Goal: Task Accomplishment & Management: Manage account settings

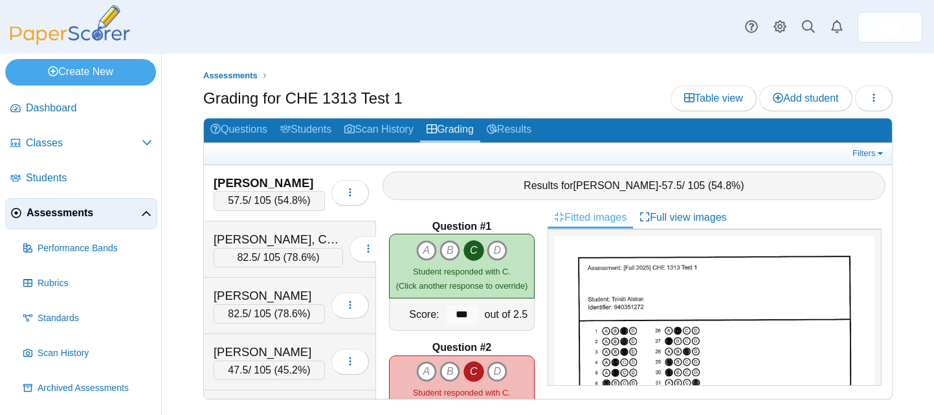
scroll to position [122, 0]
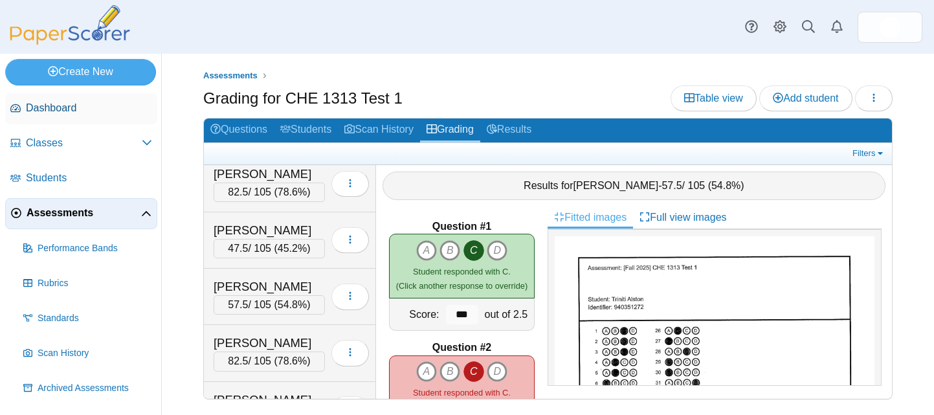
click at [59, 108] on span "Dashboard" at bounding box center [89, 108] width 126 height 14
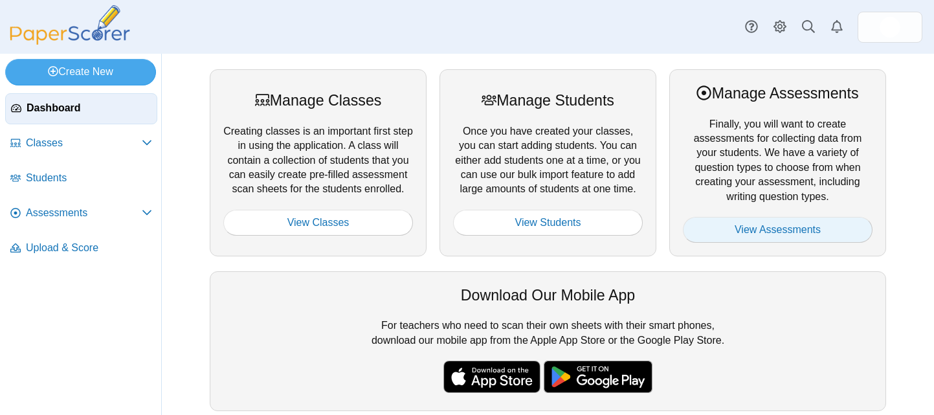
click at [734, 231] on link "View Assessments" at bounding box center [778, 230] width 190 height 26
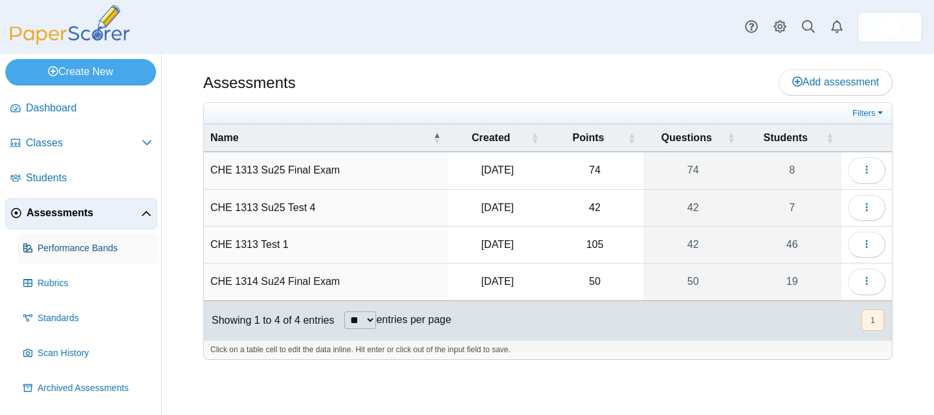
click at [95, 248] on span "Performance Bands" at bounding box center [95, 248] width 115 height 13
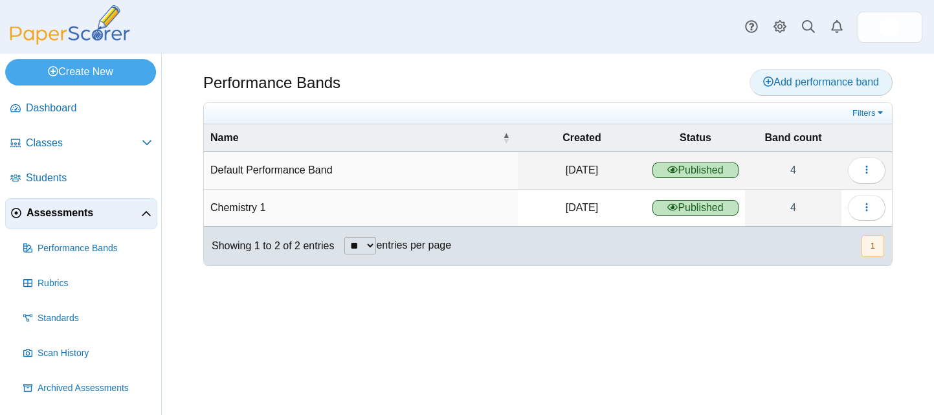
click at [788, 78] on span "Add performance band" at bounding box center [821, 81] width 116 height 11
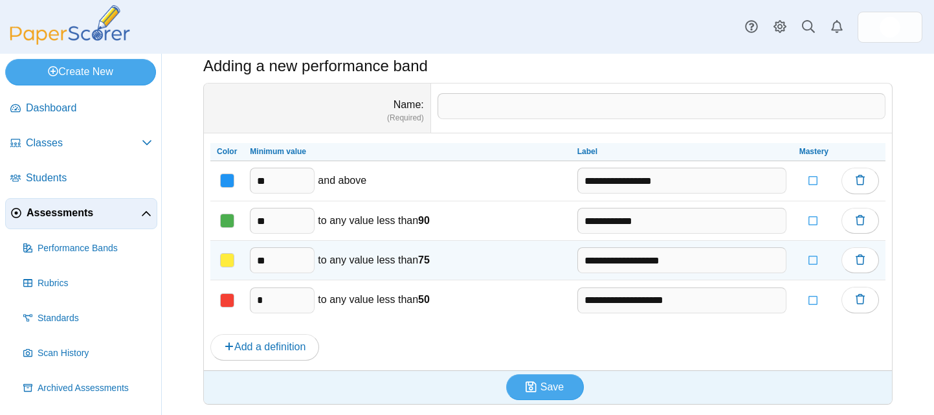
scroll to position [30, 0]
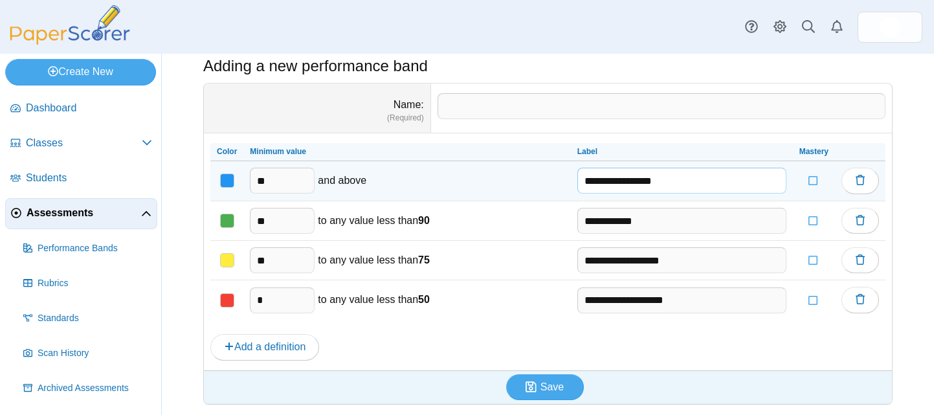
click at [621, 178] on input "**********" at bounding box center [681, 181] width 209 height 26
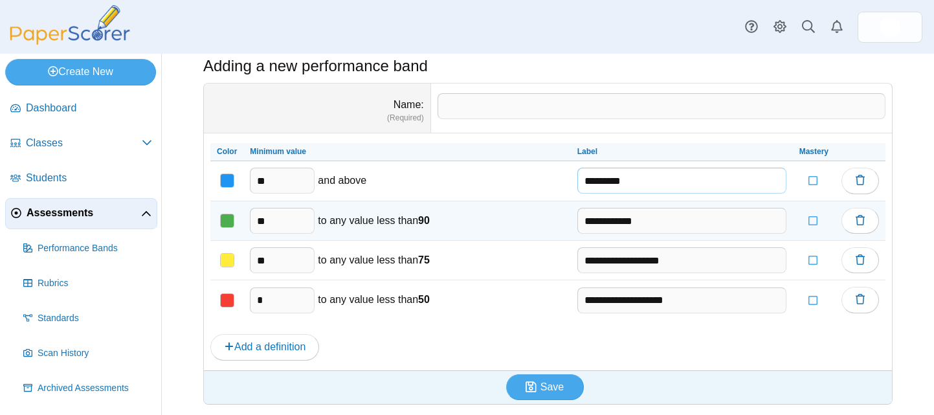
type input "*********"
click at [285, 219] on input "**" at bounding box center [282, 221] width 65 height 26
type input "**"
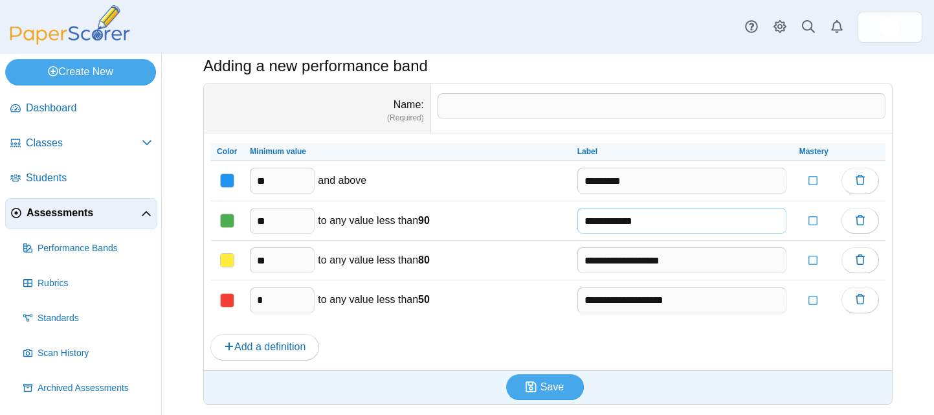
click at [603, 219] on input "**********" at bounding box center [681, 221] width 209 height 26
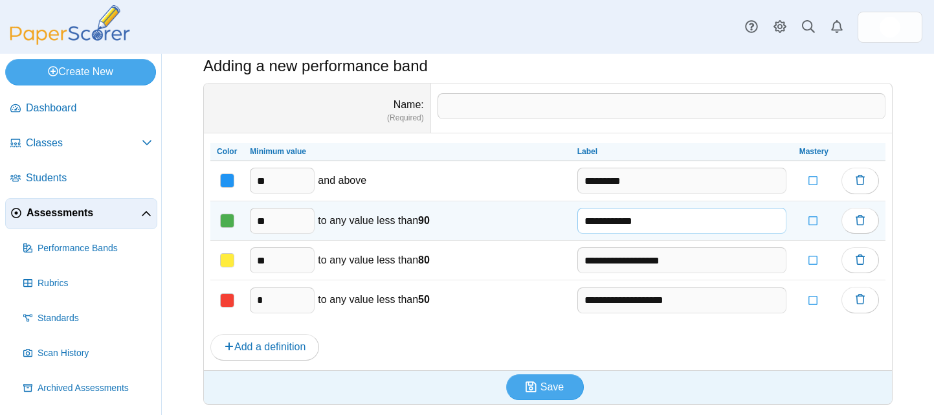
click at [603, 218] on input "**********" at bounding box center [681, 221] width 209 height 26
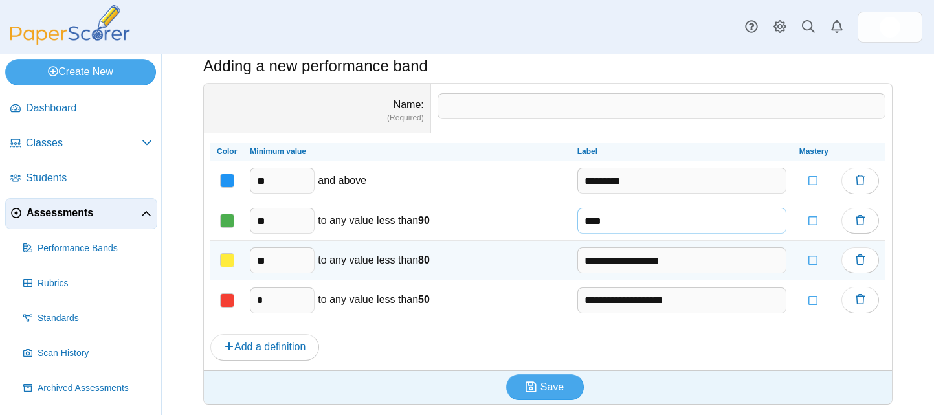
type input "****"
drag, startPoint x: 268, startPoint y: 261, endPoint x: 242, endPoint y: 258, distance: 26.1
click at [242, 258] on tr "**********" at bounding box center [547, 260] width 675 height 39
type input "**"
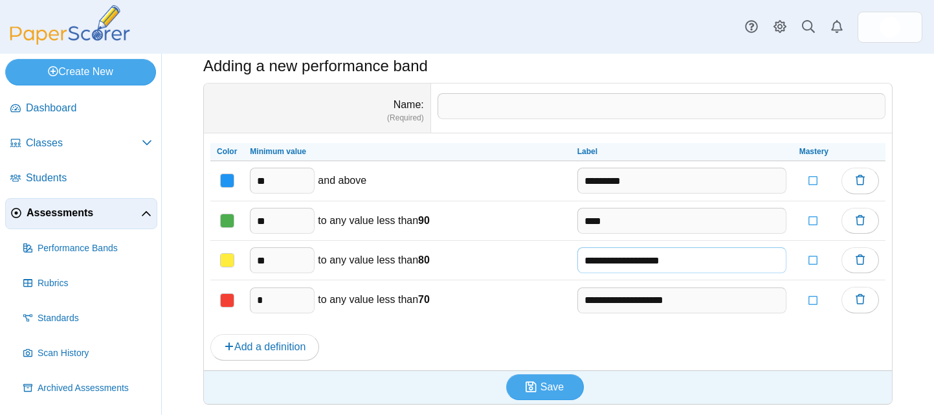
click at [601, 267] on input "**********" at bounding box center [681, 260] width 209 height 26
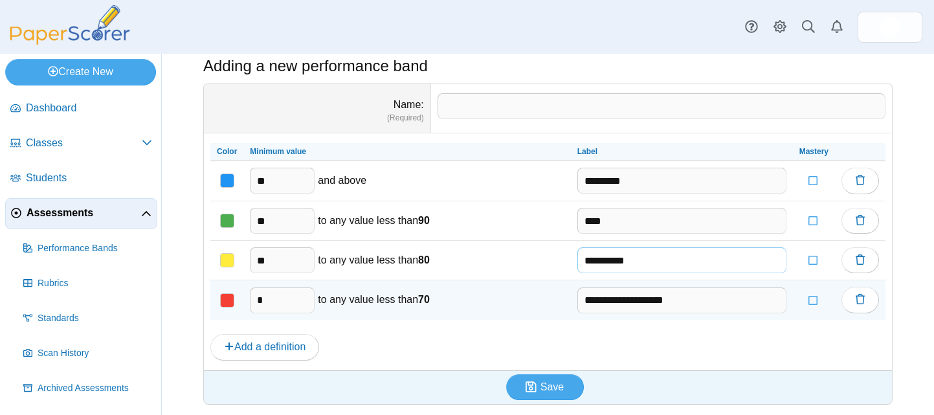
type input "**********"
click at [610, 301] on input "**********" at bounding box center [681, 300] width 209 height 26
click at [672, 305] on input "**********" at bounding box center [681, 300] width 209 height 26
click at [672, 304] on input "**********" at bounding box center [681, 300] width 209 height 26
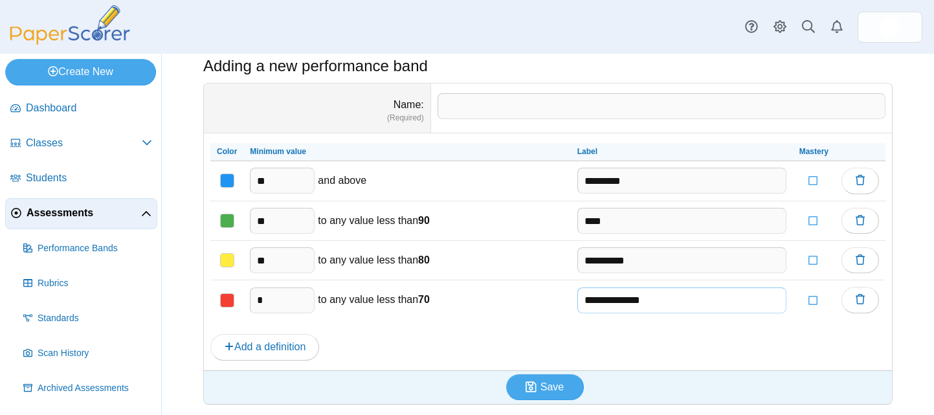
type input "**********"
click at [502, 107] on input "Name" at bounding box center [661, 106] width 448 height 26
type input "******"
click at [283, 343] on span "Add a definition" at bounding box center [265, 346] width 82 height 11
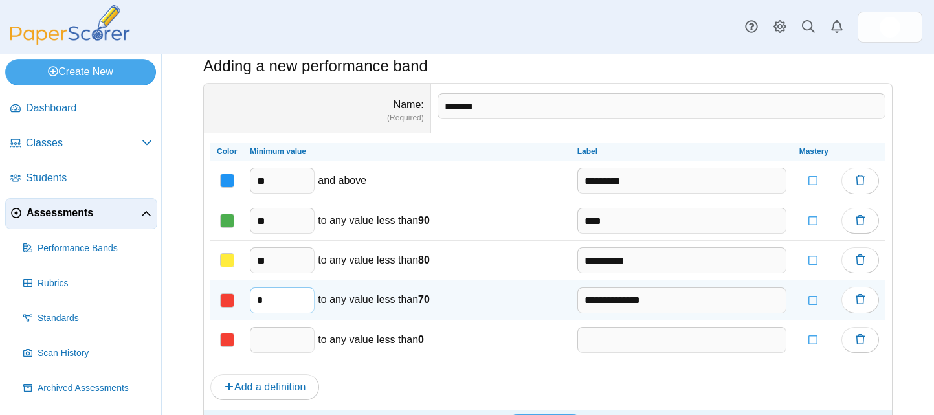
click at [281, 303] on input "*" at bounding box center [282, 300] width 65 height 26
type input "**"
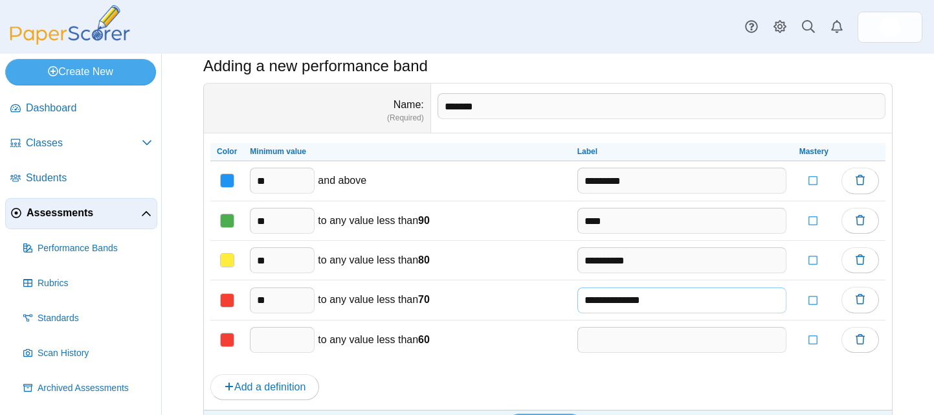
click at [606, 303] on input "**********" at bounding box center [681, 300] width 209 height 26
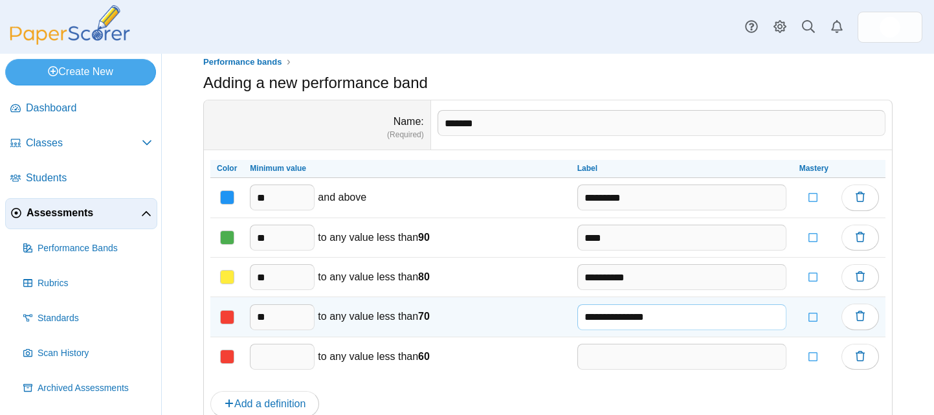
scroll to position [0, 0]
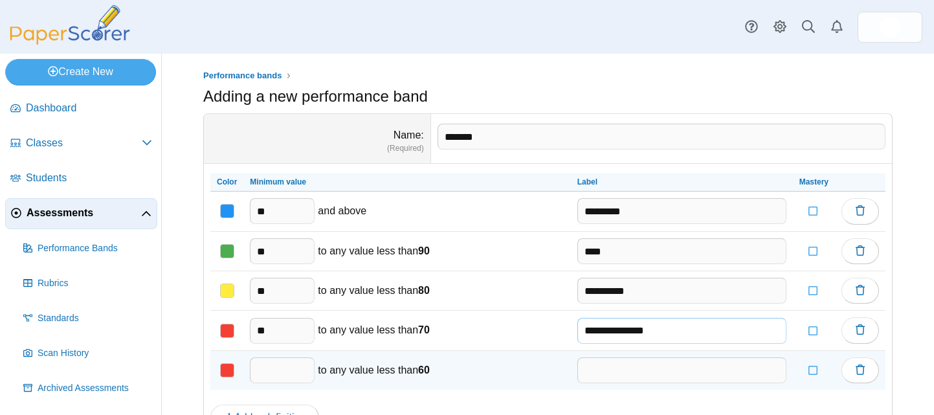
type input "**********"
click at [303, 371] on input "text" at bounding box center [282, 370] width 65 height 26
type input "*"
click at [597, 370] on input "text" at bounding box center [681, 370] width 209 height 26
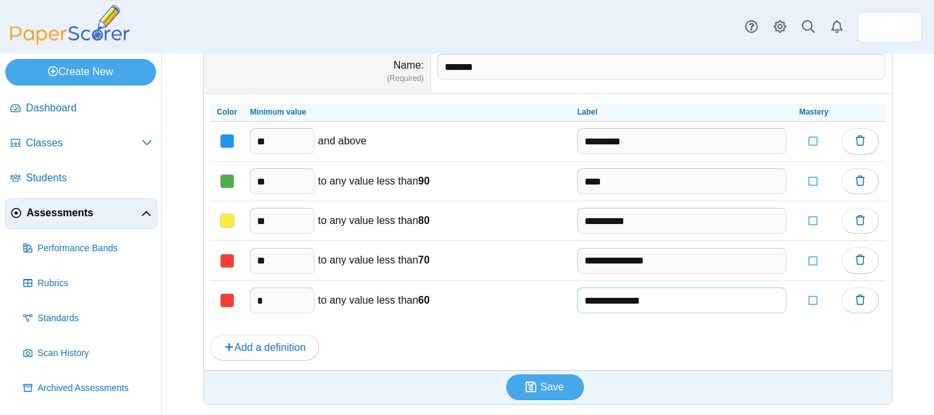
scroll to position [67, 0]
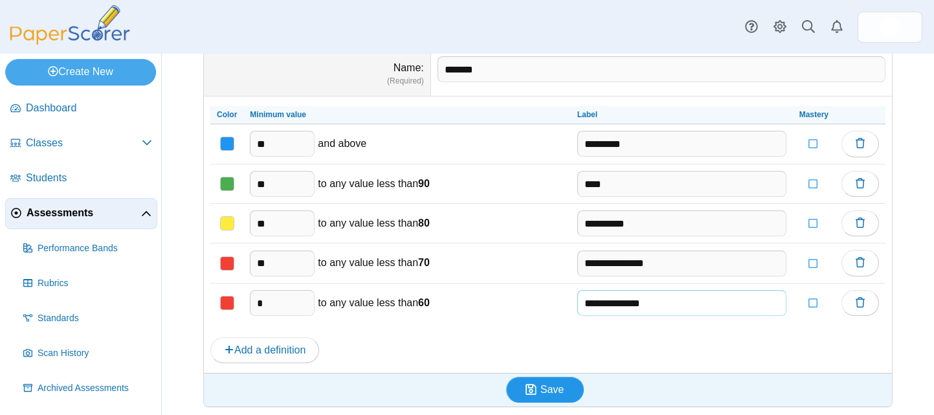
type input "**********"
click at [547, 388] on span "Save" at bounding box center [551, 389] width 23 height 11
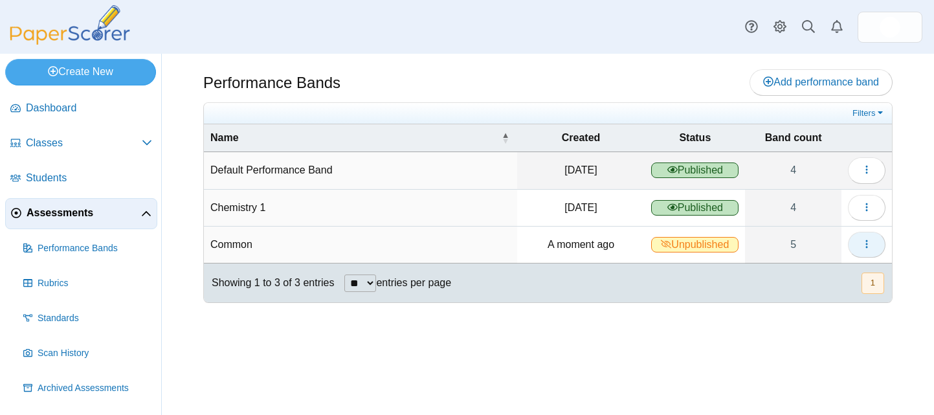
click at [859, 244] on button "button" at bounding box center [867, 245] width 38 height 26
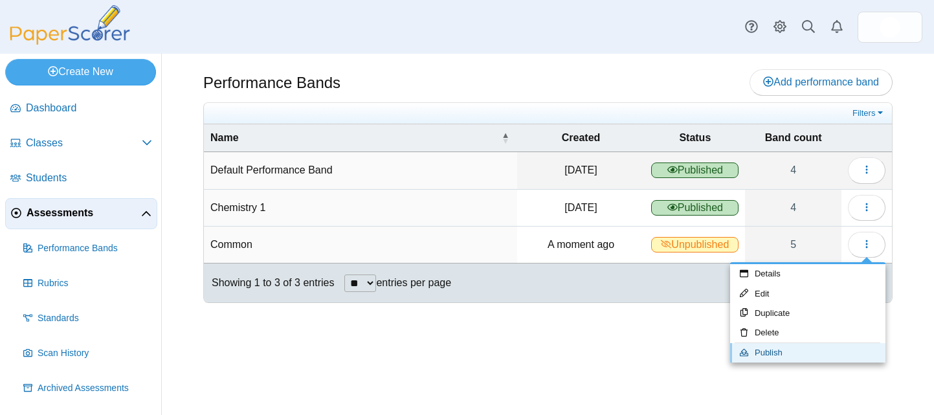
click at [767, 349] on link "Publish" at bounding box center [807, 352] width 155 height 19
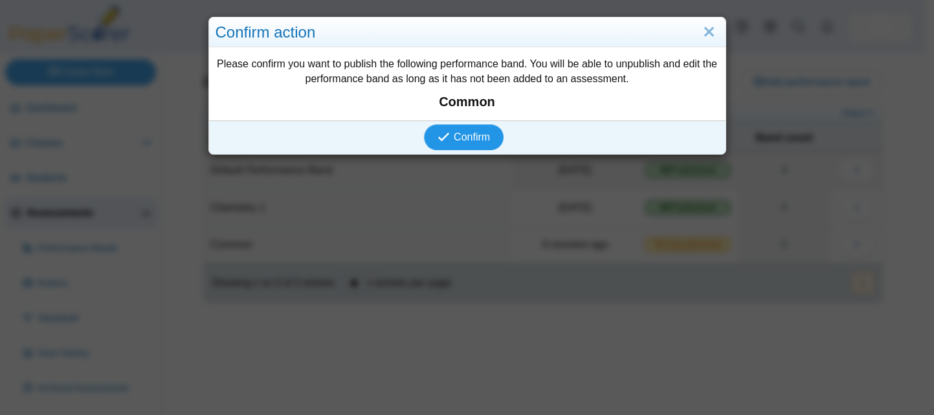
click at [472, 138] on span "Confirm" at bounding box center [472, 136] width 36 height 11
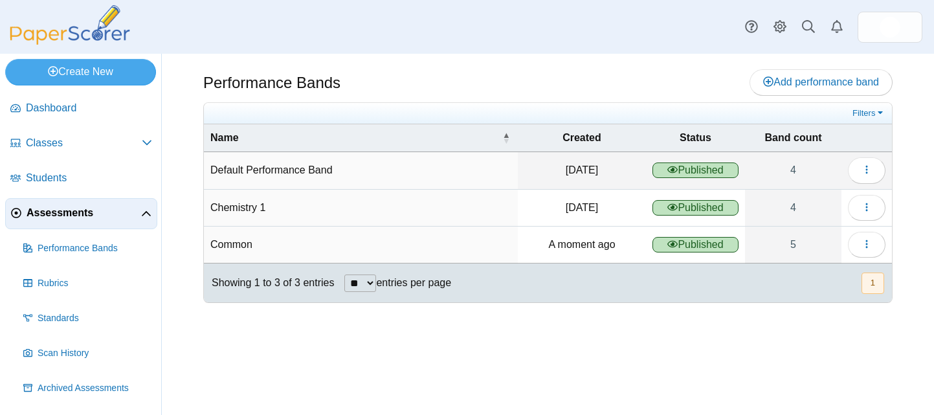
click at [72, 212] on span "Assessments" at bounding box center [84, 213] width 115 height 14
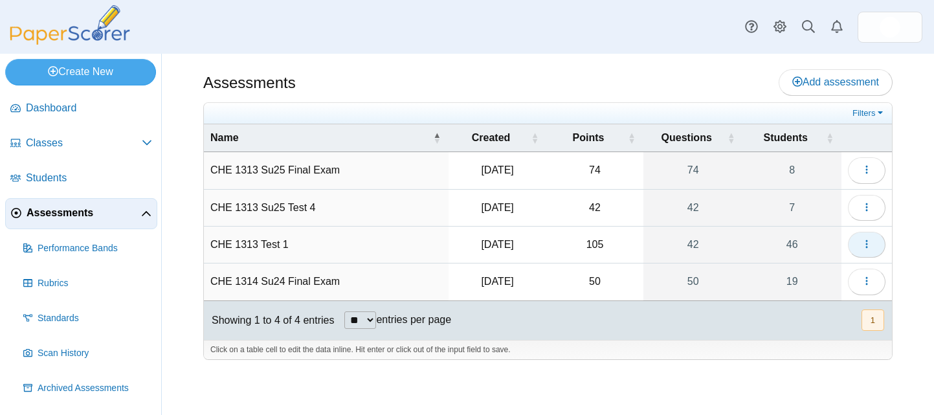
click at [864, 243] on icon "button" at bounding box center [866, 244] width 10 height 10
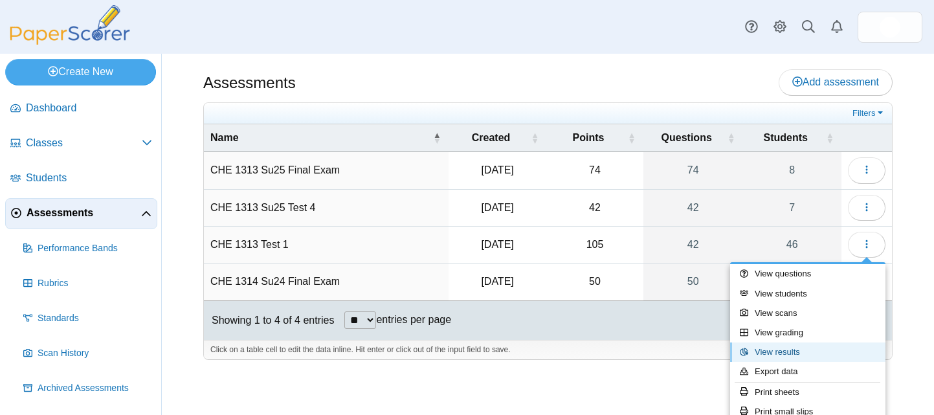
click at [795, 351] on link "View results" at bounding box center [807, 351] width 155 height 19
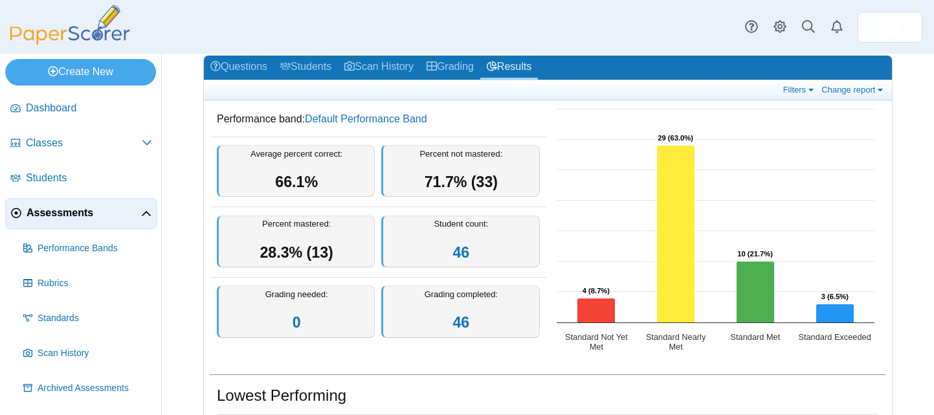
scroll to position [48, 0]
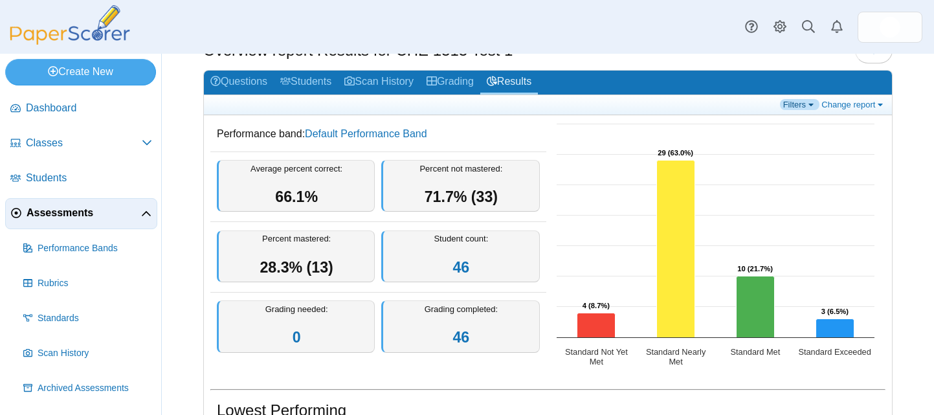
click at [797, 107] on link "Filters" at bounding box center [799, 104] width 39 height 11
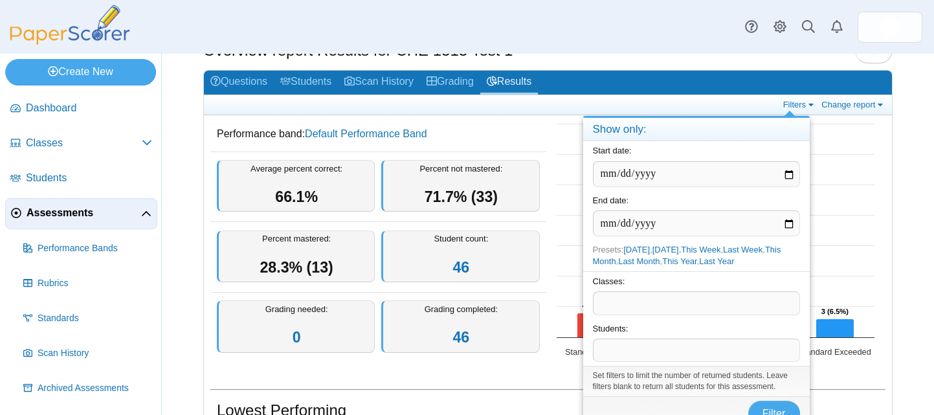
click at [698, 94] on h2 "Questions Students Scan History Grading Results" at bounding box center [548, 83] width 688 height 25
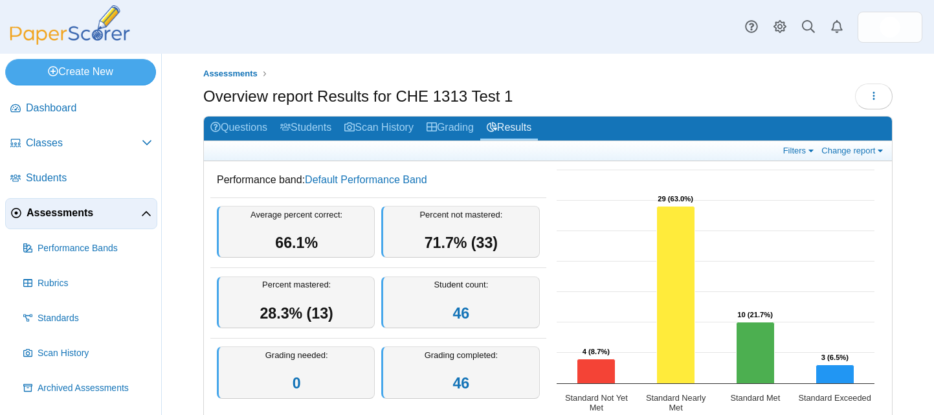
scroll to position [3, 0]
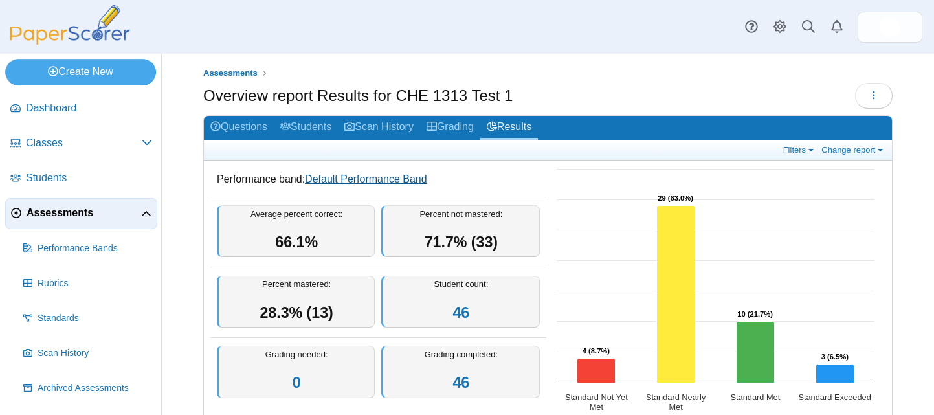
click at [355, 177] on link "Default Performance Band" at bounding box center [366, 178] width 122 height 11
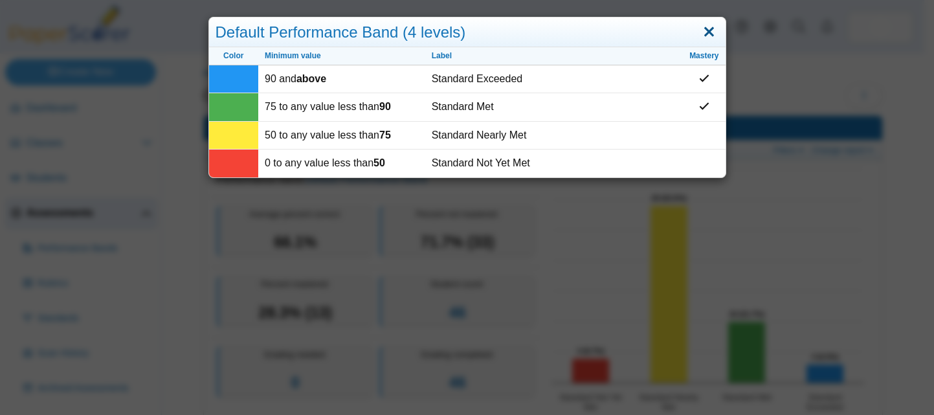
click at [711, 35] on link "Close" at bounding box center [709, 32] width 20 height 22
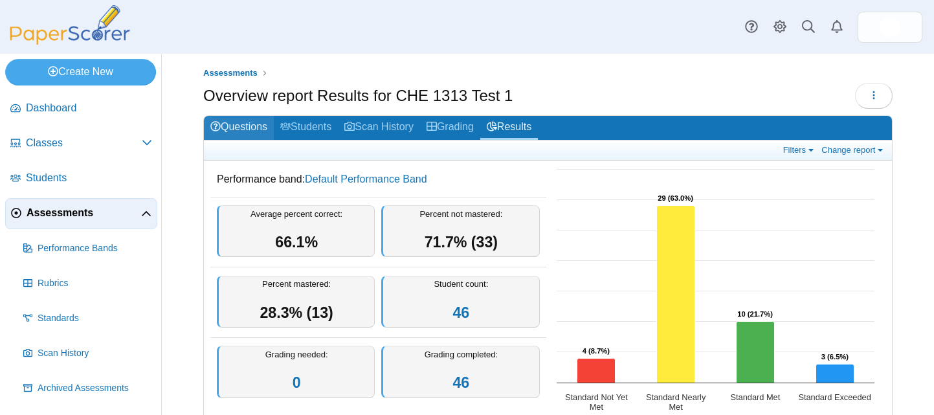
click at [249, 123] on link "Questions" at bounding box center [239, 128] width 70 height 24
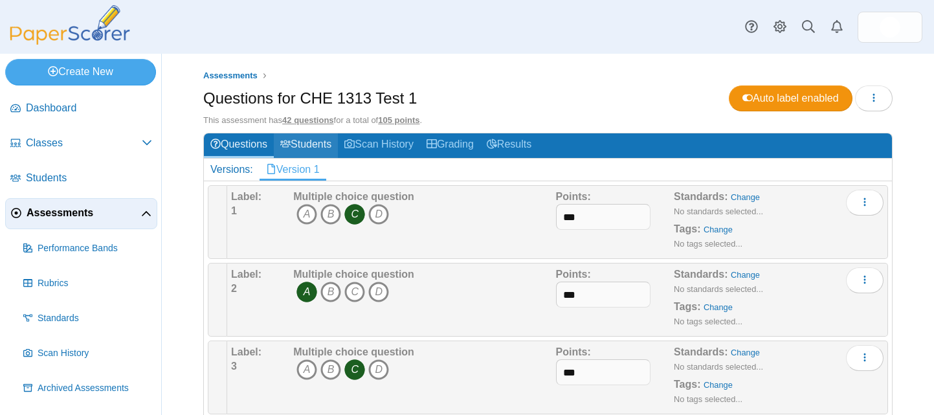
click at [319, 142] on link "Students" at bounding box center [306, 145] width 64 height 24
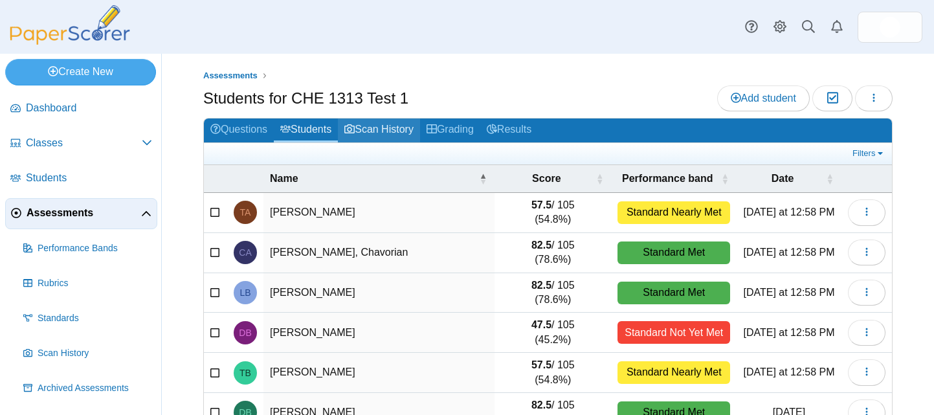
click at [388, 131] on link "Scan History" at bounding box center [379, 130] width 82 height 24
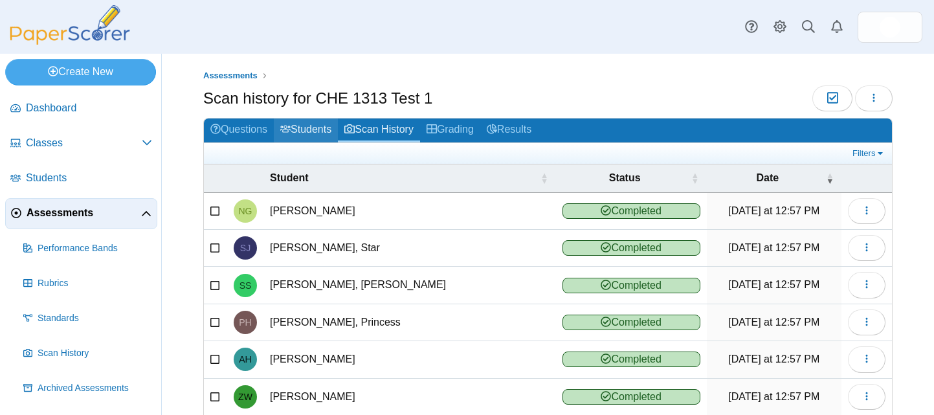
click at [318, 125] on link "Students" at bounding box center [306, 130] width 64 height 24
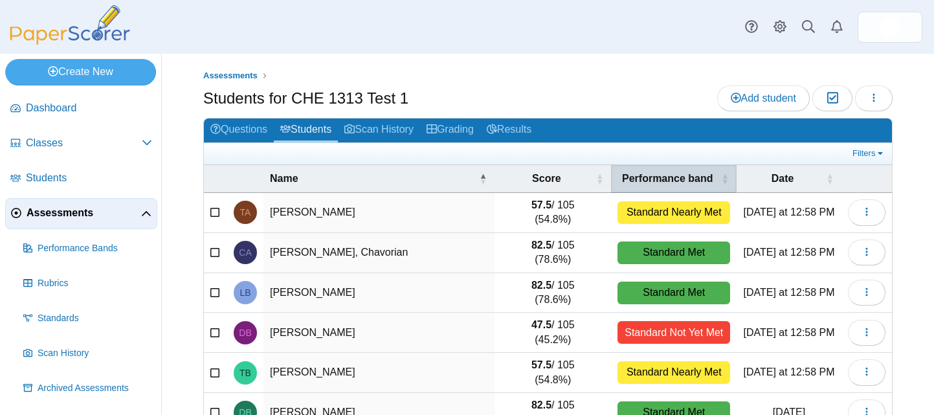
click at [721, 174] on span "\a Performance band\a : Activate to sort" at bounding box center [725, 178] width 8 height 27
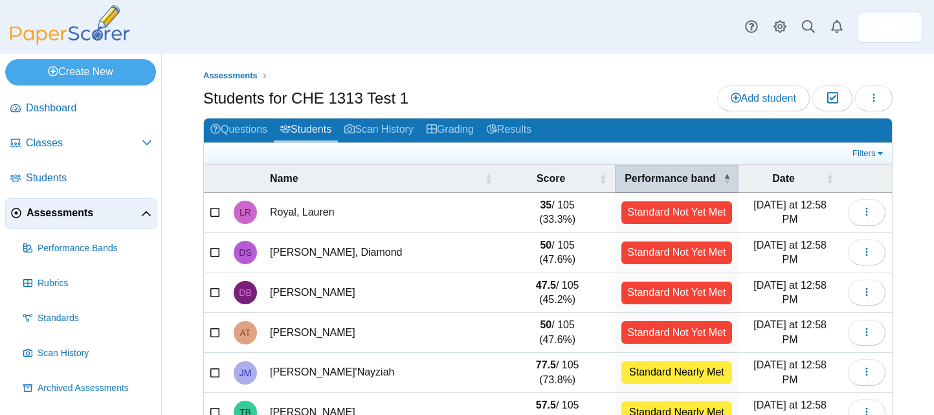
click at [723, 174] on span "\a Performance band\a : Activate to invert sorting" at bounding box center [727, 178] width 8 height 27
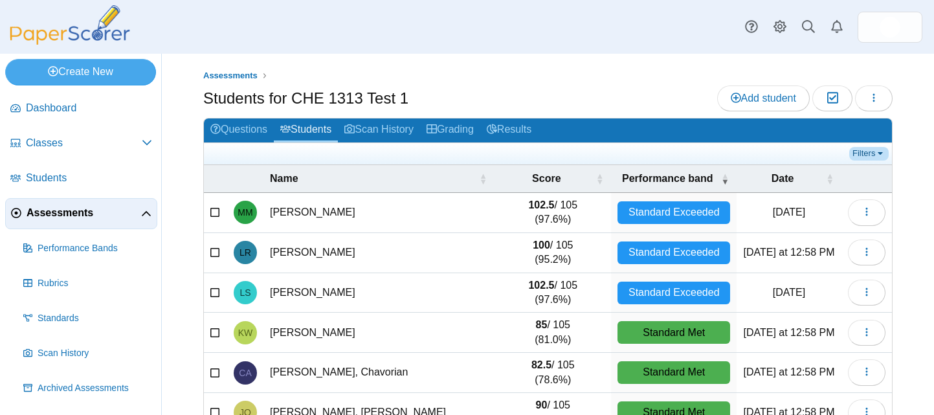
click at [864, 148] on link "Filters" at bounding box center [868, 153] width 39 height 13
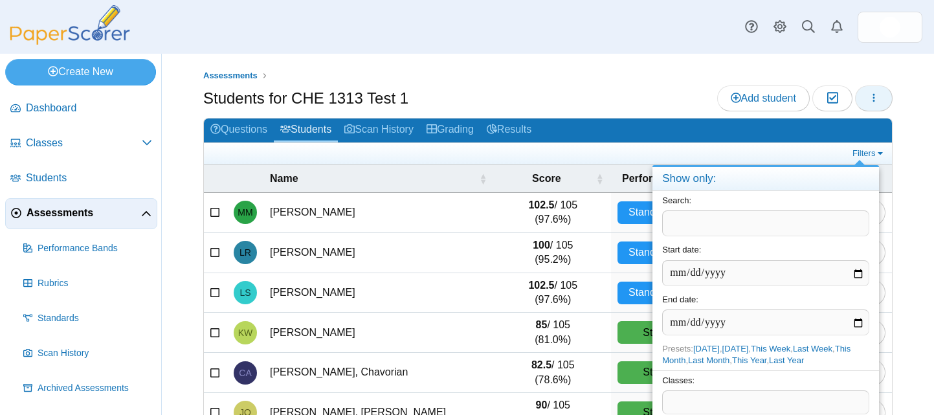
click at [868, 96] on icon "button" at bounding box center [873, 98] width 10 height 10
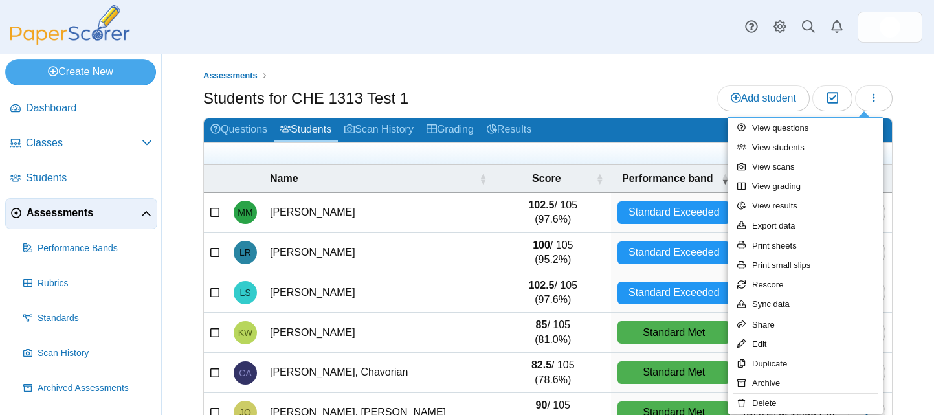
click at [617, 80] on ul "Assessments" at bounding box center [547, 75] width 689 height 13
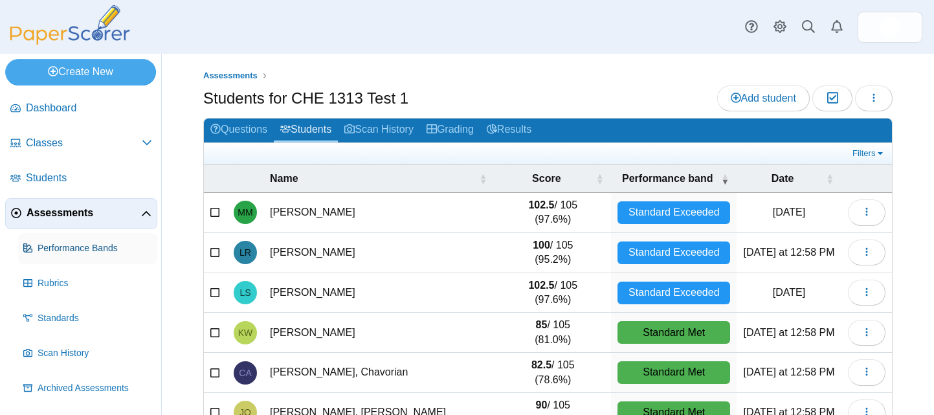
click at [76, 248] on span "Performance Bands" at bounding box center [95, 248] width 115 height 13
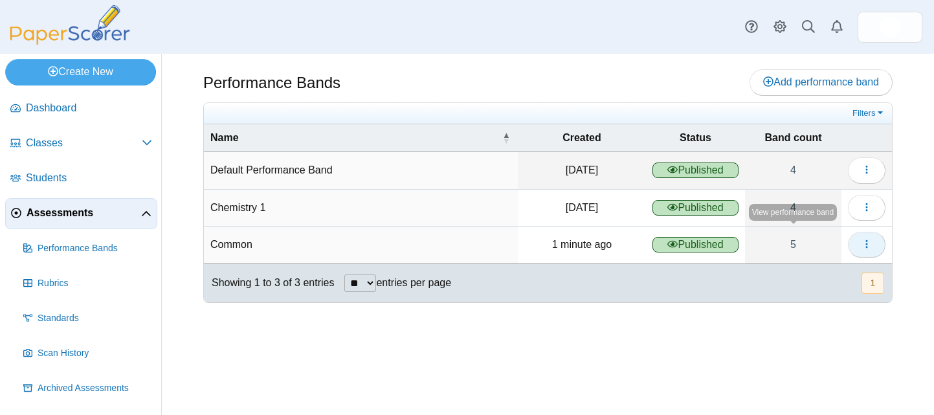
click at [866, 247] on use "button" at bounding box center [866, 244] width 2 height 8
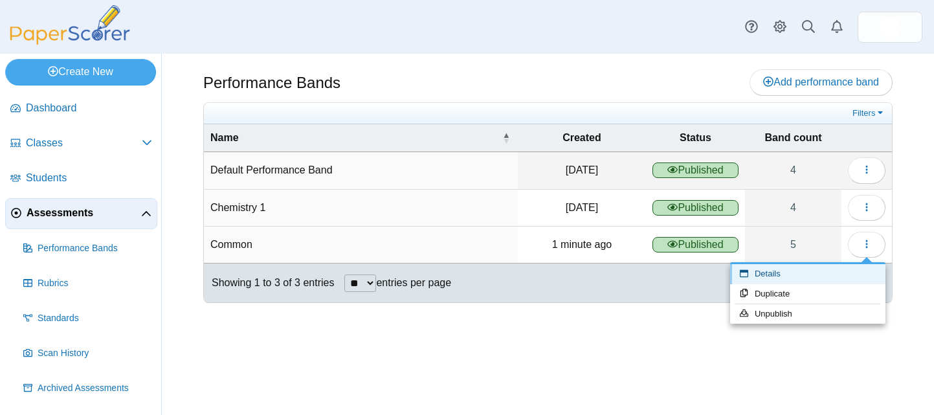
click at [767, 270] on link "Details" at bounding box center [807, 273] width 155 height 19
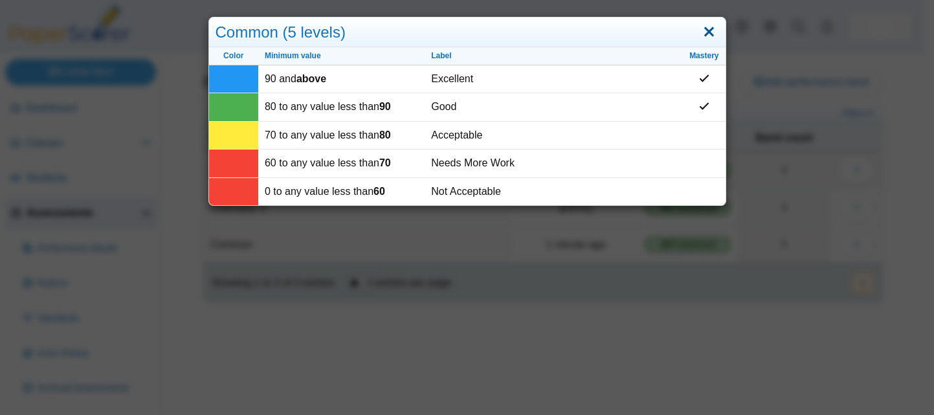
click at [699, 32] on link "Close" at bounding box center [709, 32] width 20 height 22
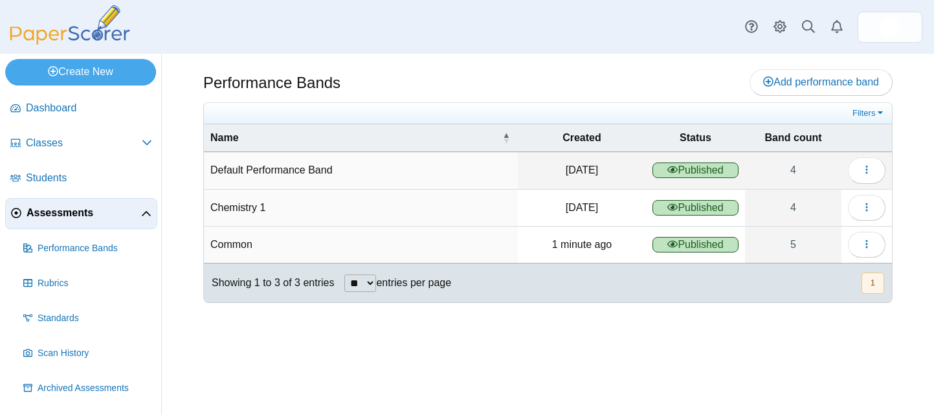
click at [327, 245] on td "Common" at bounding box center [361, 244] width 314 height 37
drag, startPoint x: 375, startPoint y: 242, endPoint x: 381, endPoint y: 193, distance: 48.9
click at [381, 193] on tbody "Default Performance Band Oct 12, 2023 Published 4 Loading… Chemistry 1 Jun 12, …" at bounding box center [548, 207] width 688 height 111
click at [381, 257] on td "Common" at bounding box center [361, 244] width 314 height 37
click at [95, 247] on span "Performance Bands" at bounding box center [95, 248] width 115 height 13
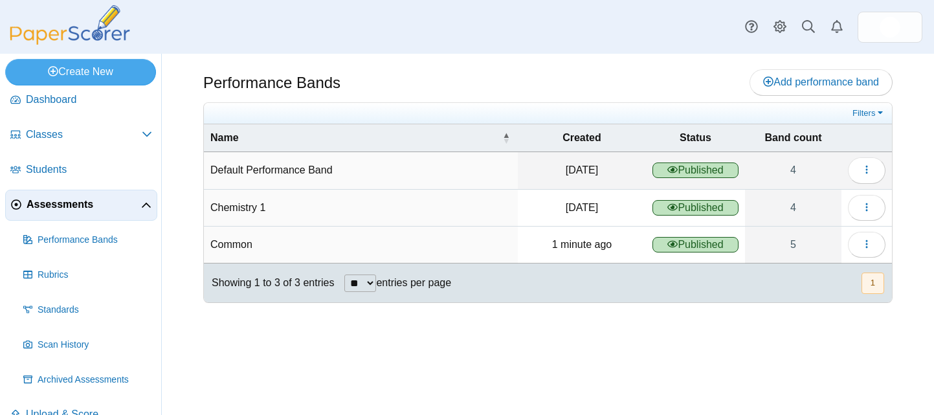
scroll to position [10, 0]
click at [105, 267] on span "Rubrics" at bounding box center [95, 273] width 115 height 13
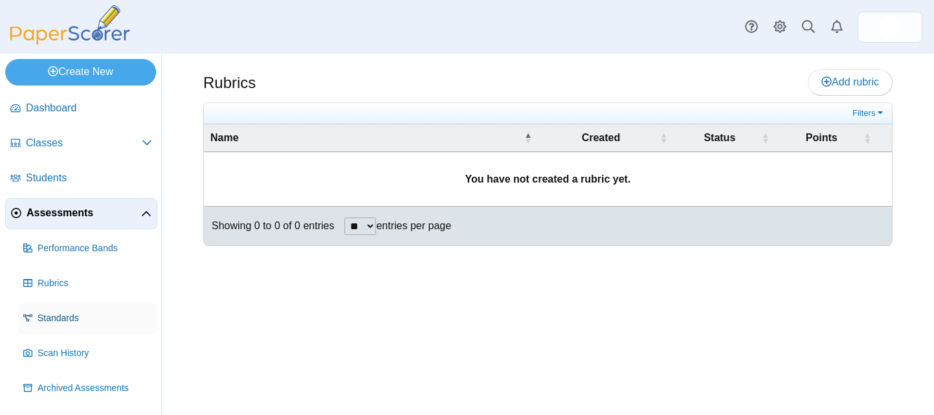
click at [100, 315] on span "Standards" at bounding box center [95, 318] width 115 height 13
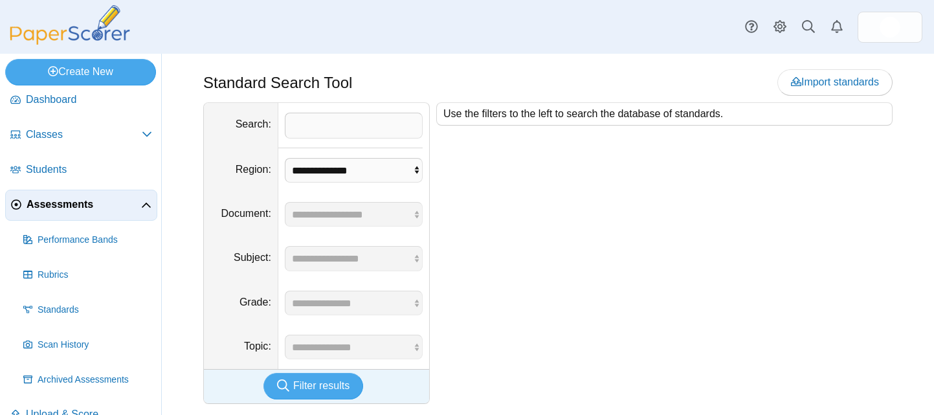
scroll to position [12, 0]
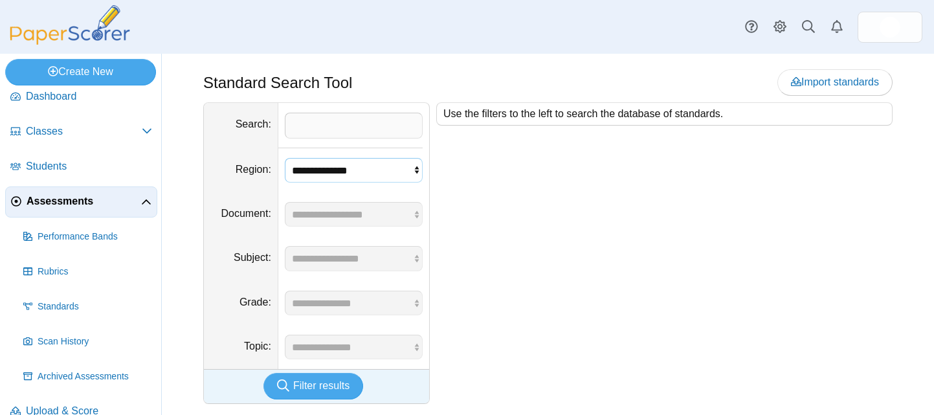
click at [412, 168] on select "**********" at bounding box center [354, 170] width 138 height 25
click at [285, 158] on select "**********" at bounding box center [354, 170] width 138 height 25
click at [382, 172] on select "**********" at bounding box center [354, 170] width 138 height 25
select select "*"
click at [285, 158] on select "**********" at bounding box center [354, 170] width 138 height 25
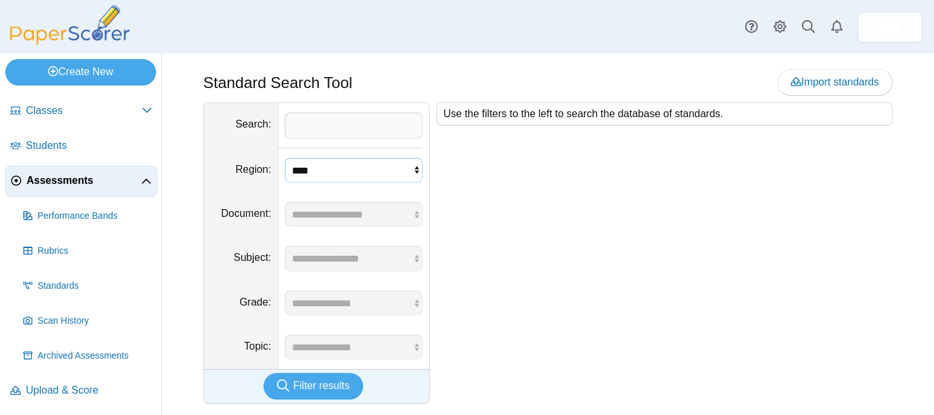
scroll to position [0, 0]
click at [82, 214] on span "Performance Bands" at bounding box center [95, 216] width 115 height 13
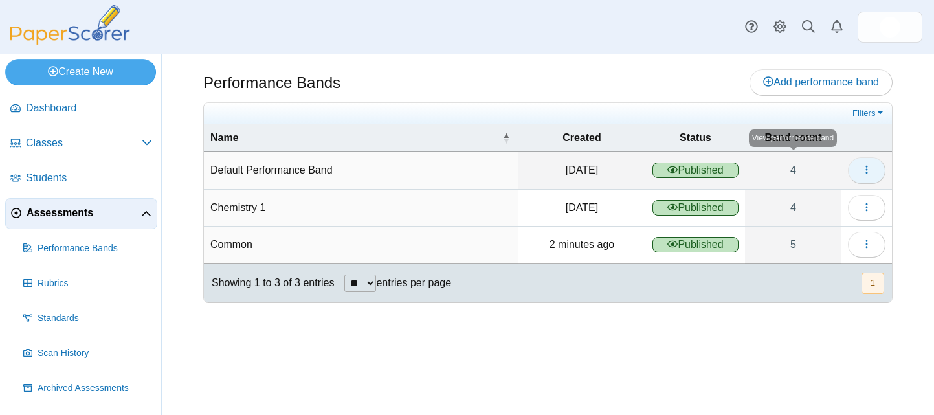
click at [860, 177] on button "button" at bounding box center [867, 170] width 38 height 26
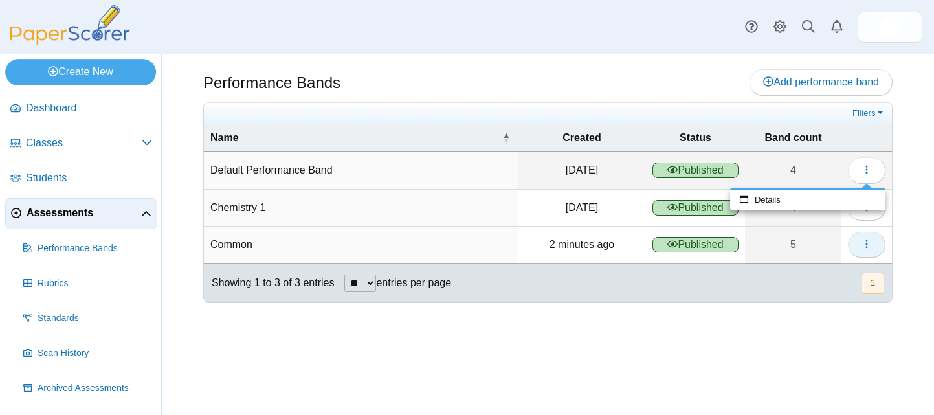
click at [872, 242] on button "button" at bounding box center [867, 245] width 38 height 26
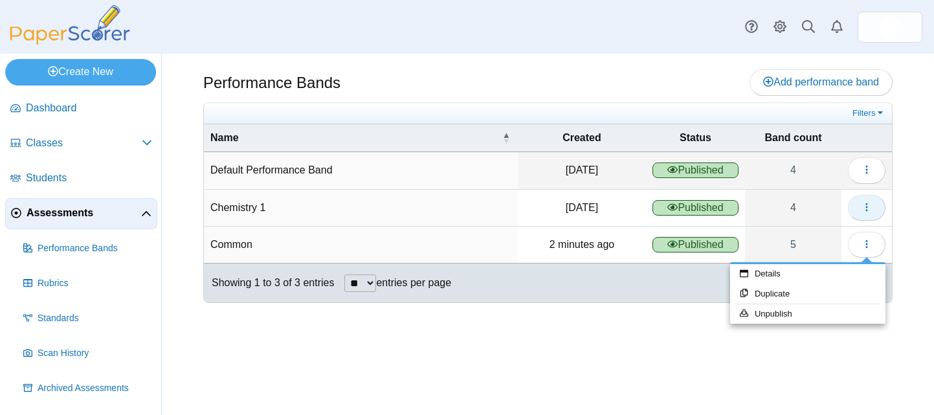
click at [865, 204] on icon "button" at bounding box center [866, 207] width 10 height 10
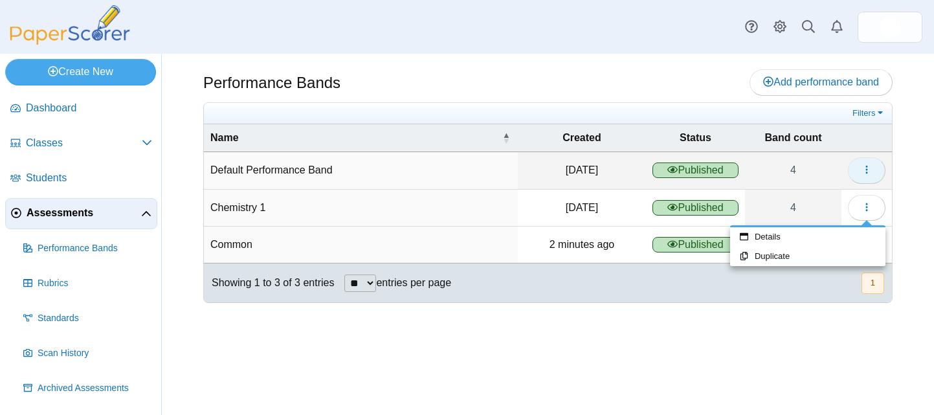
click at [865, 171] on icon "button" at bounding box center [866, 169] width 10 height 10
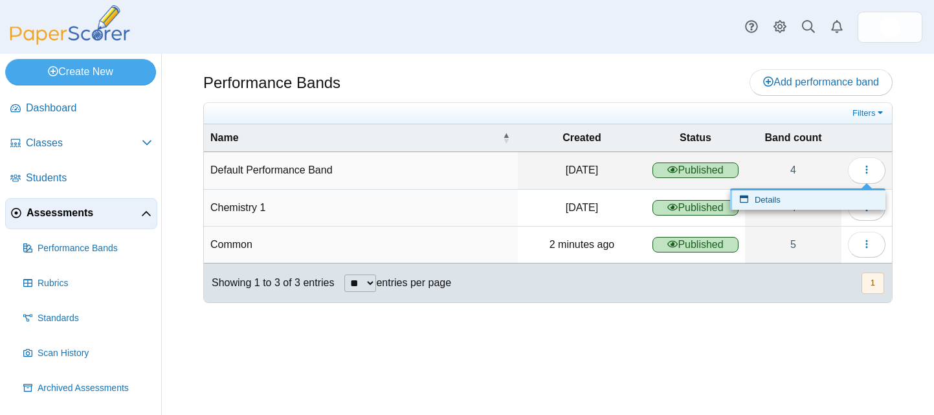
click at [778, 197] on link "Details" at bounding box center [807, 199] width 155 height 19
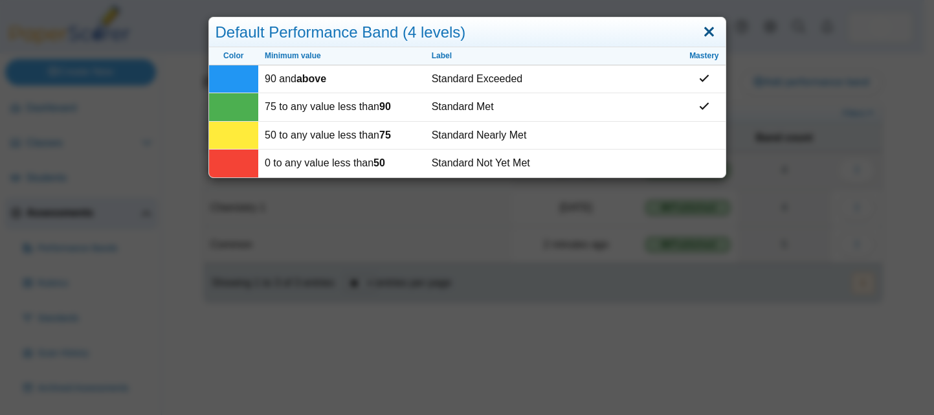
click at [703, 28] on link "Close" at bounding box center [709, 32] width 20 height 22
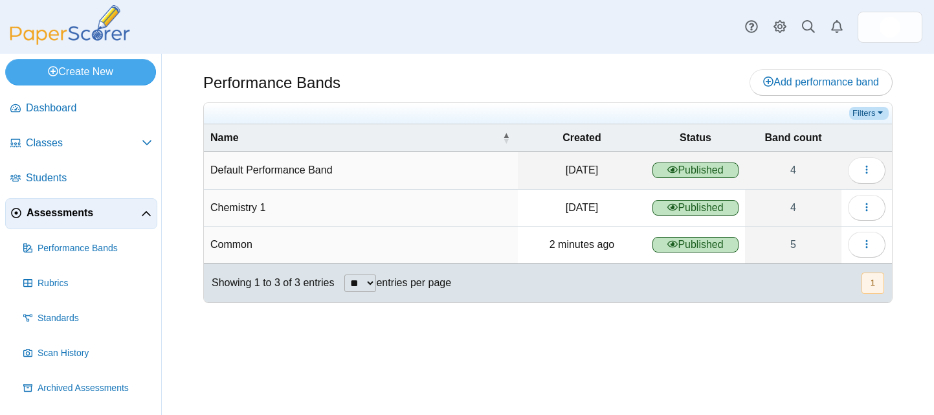
click at [881, 111] on link "Filters" at bounding box center [868, 113] width 39 height 13
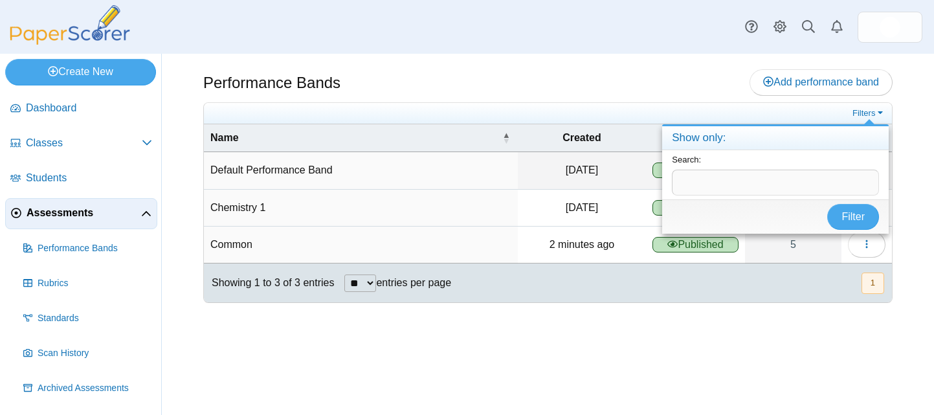
click at [818, 102] on div "Filters Name Created Status Band count Default Performance Band Oct 12, 2023 Pu…" at bounding box center [547, 202] width 689 height 201
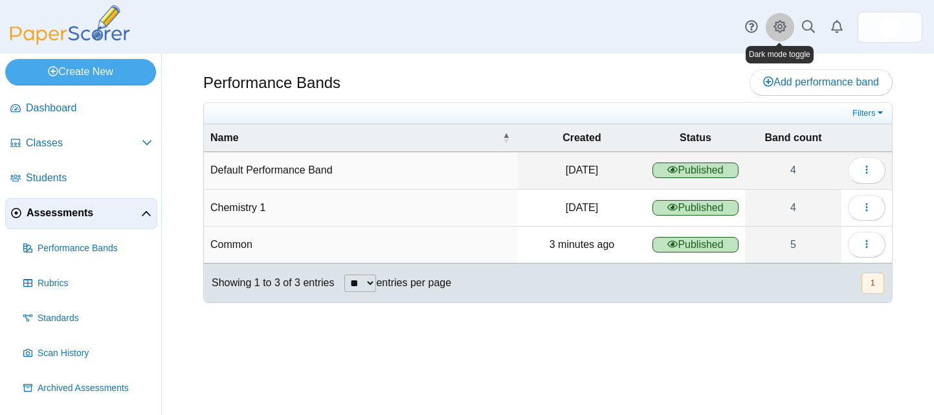
click at [783, 24] on icon "Style variation" at bounding box center [779, 26] width 13 height 13
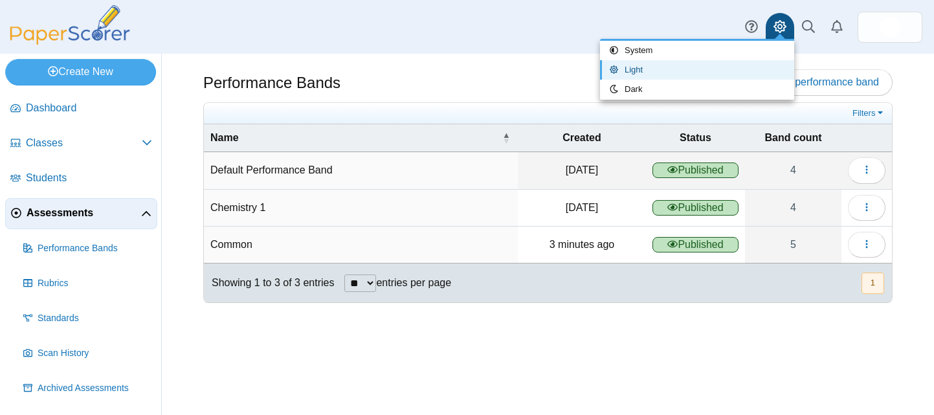
click at [674, 17] on div "Dashboard Classes Archived classes Students Alerts" at bounding box center [467, 27] width 934 height 54
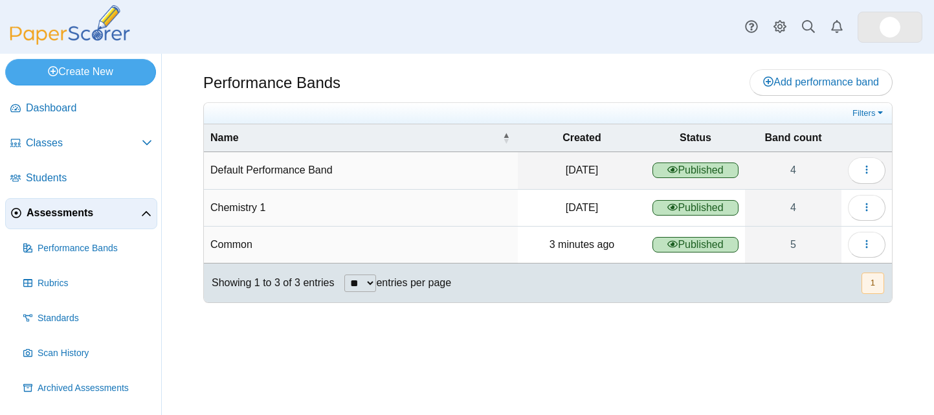
click at [879, 32] on link at bounding box center [889, 27] width 65 height 31
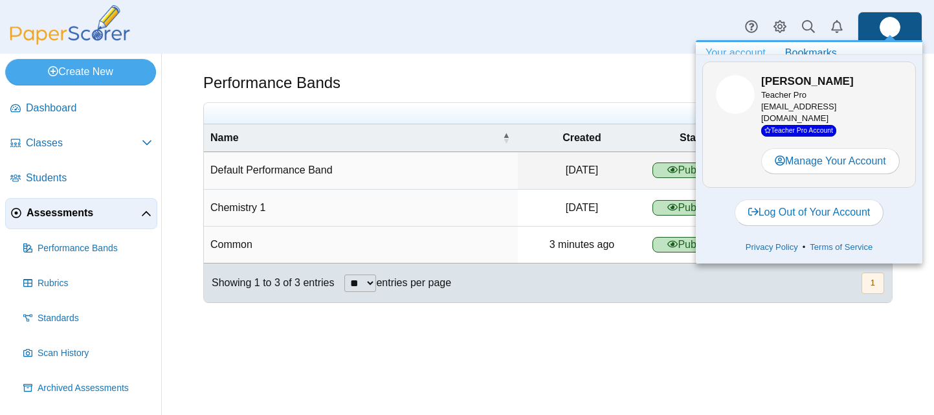
click at [624, 25] on div "Dashboard Classes Archived classes Students Alerts" at bounding box center [467, 27] width 934 height 54
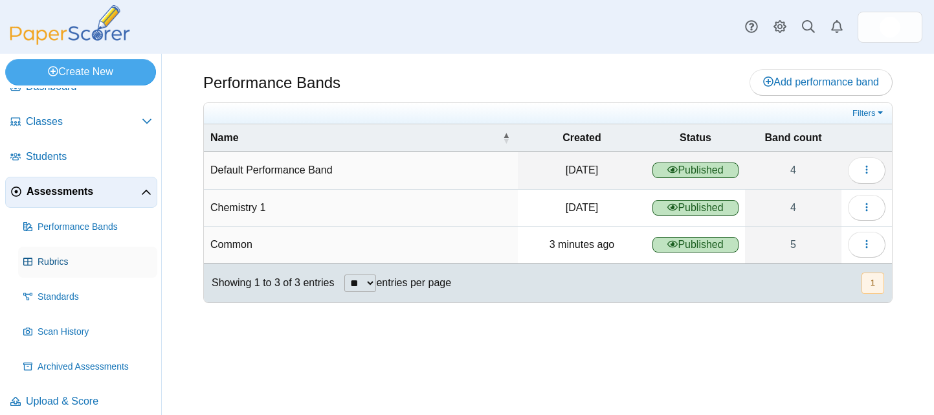
scroll to position [32, 0]
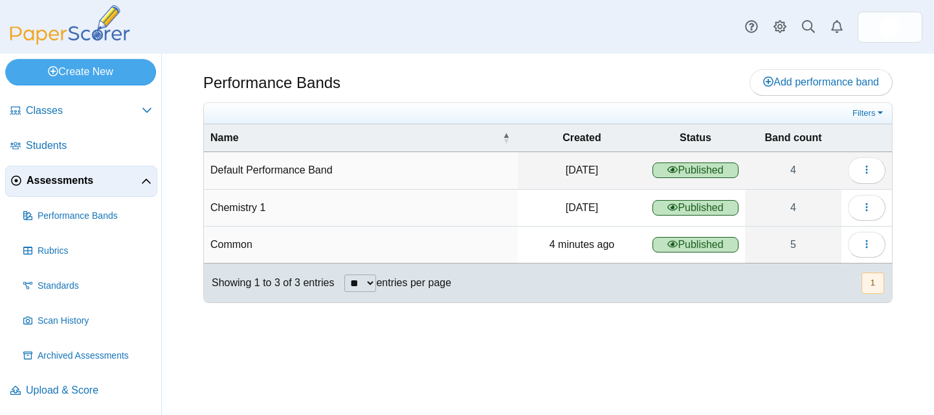
click at [81, 186] on span "Assessments" at bounding box center [84, 180] width 115 height 14
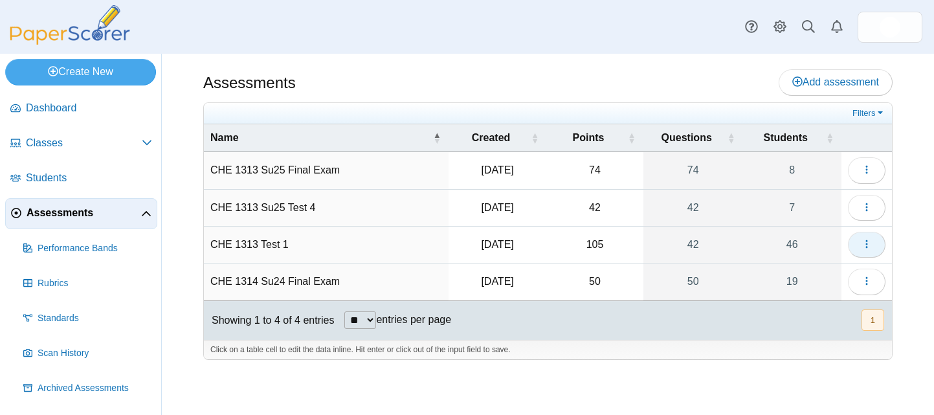
click at [863, 246] on icon "button" at bounding box center [866, 244] width 10 height 10
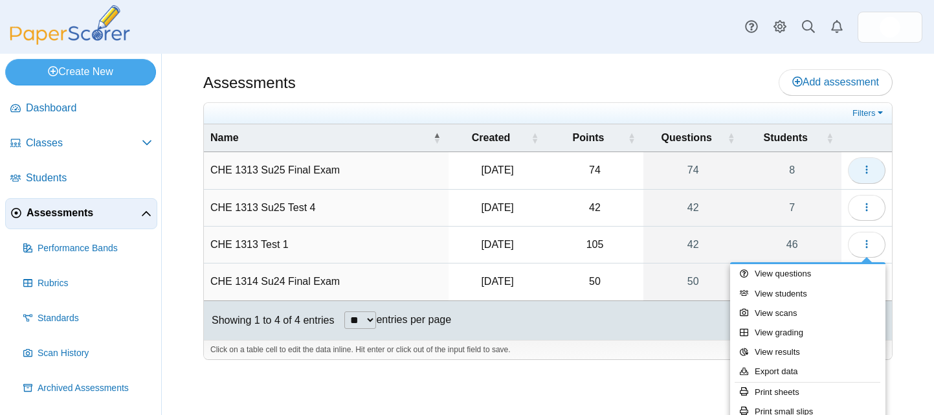
click at [865, 167] on icon "button" at bounding box center [866, 169] width 10 height 10
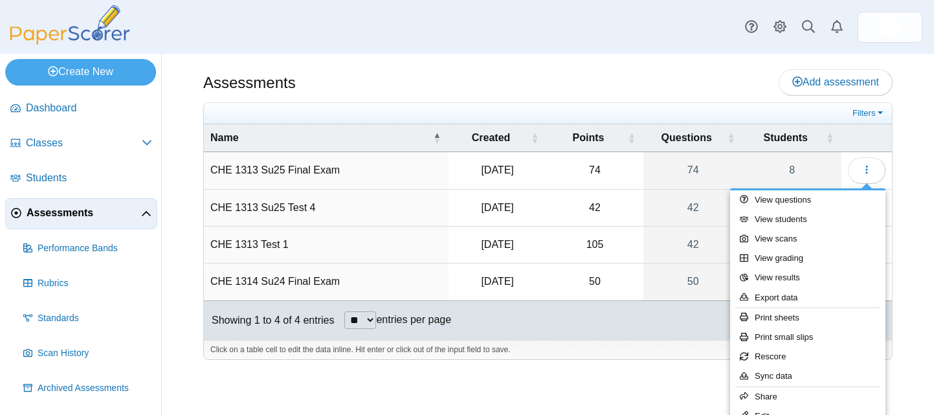
click at [908, 182] on div "Assessments Add assessment 74 8" at bounding box center [548, 234] width 772 height 361
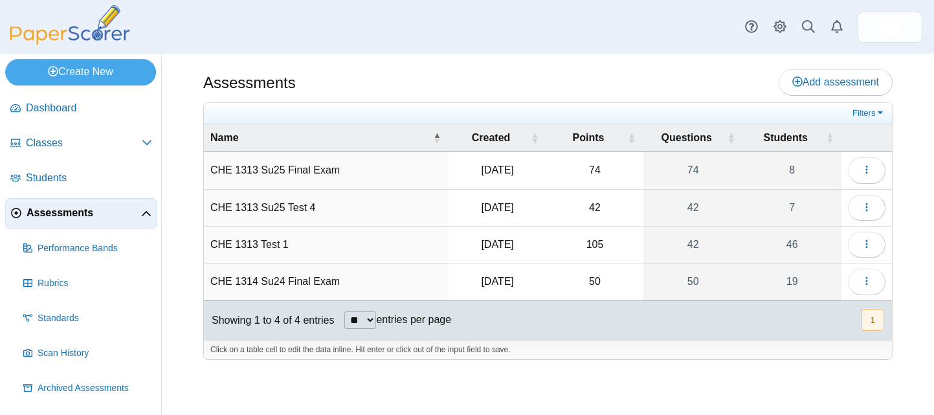
click at [844, 369] on div at bounding box center [547, 366] width 689 height 13
click at [861, 239] on icon "button" at bounding box center [866, 244] width 10 height 10
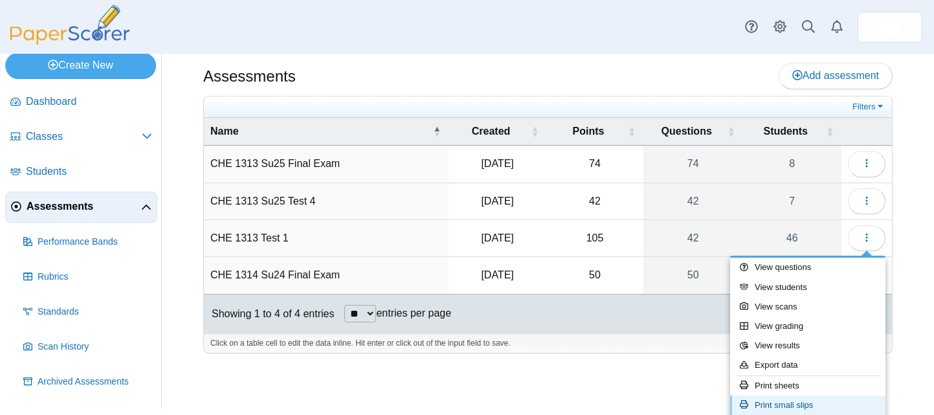
scroll to position [144, 0]
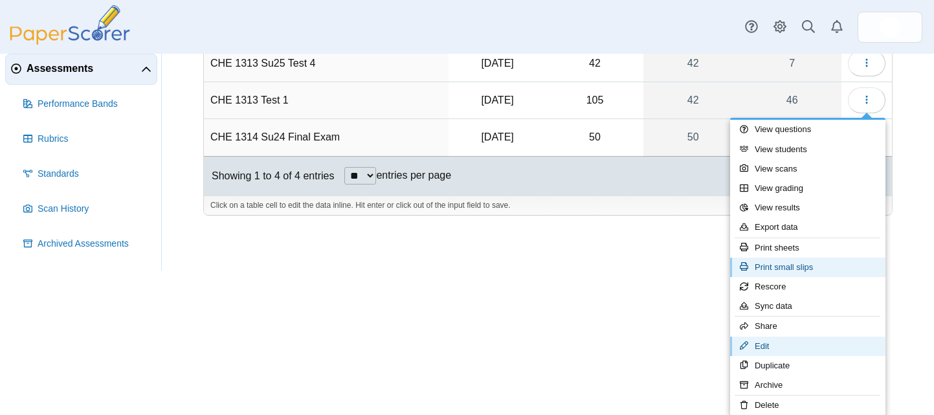
click at [730, 336] on link "Edit" at bounding box center [807, 345] width 155 height 19
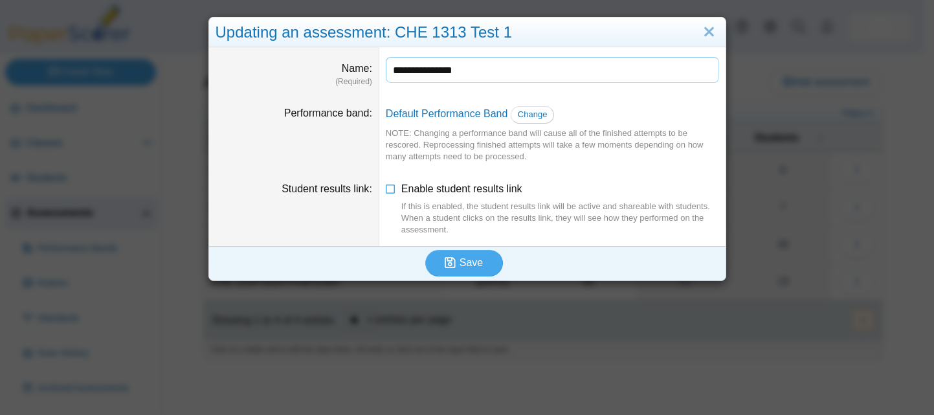
scroll to position [0, 0]
click at [526, 108] on link "Change" at bounding box center [533, 114] width 44 height 17
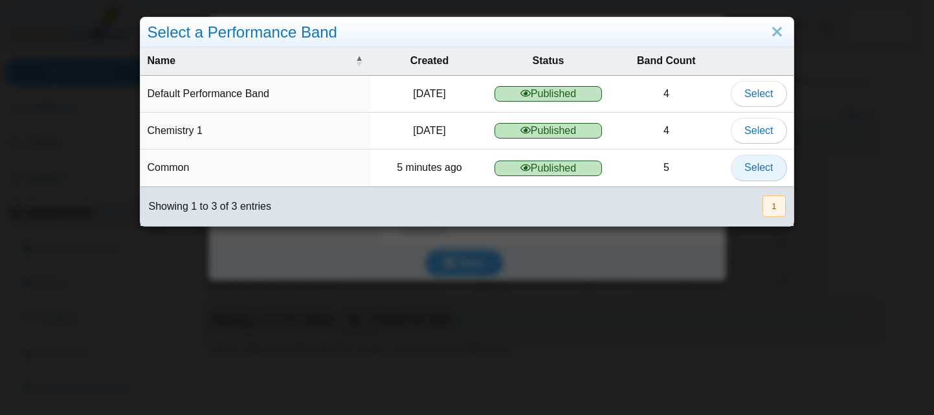
click at [759, 171] on span "Select" at bounding box center [758, 167] width 28 height 11
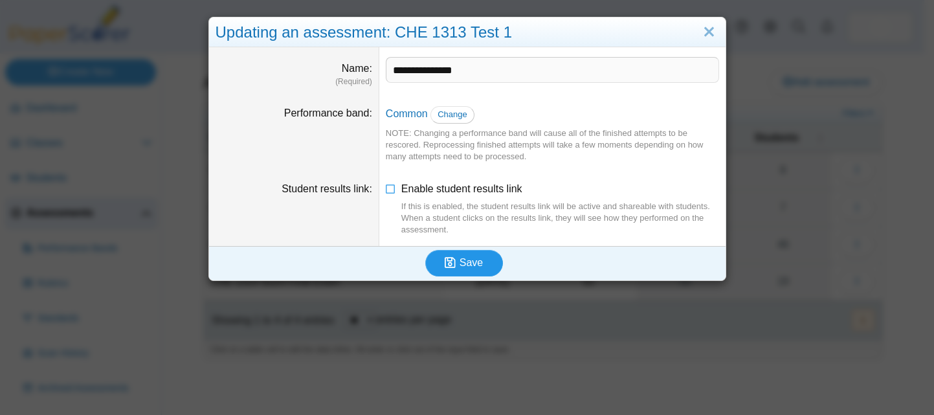
click at [474, 261] on span "Save" at bounding box center [470, 262] width 23 height 11
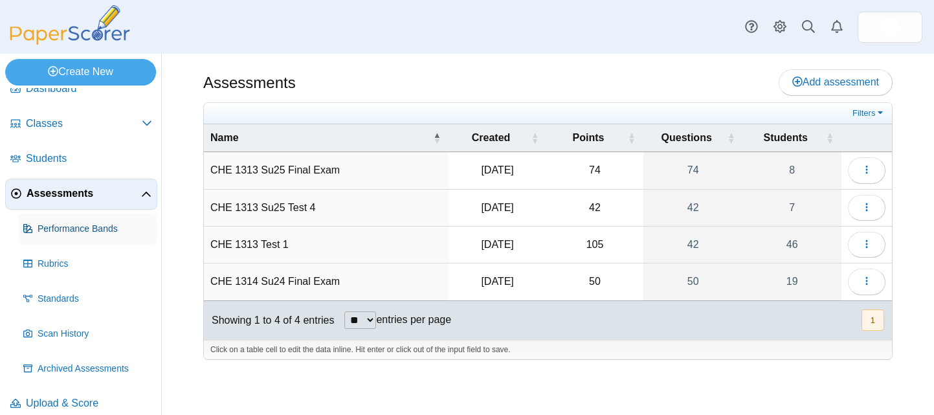
scroll to position [23, 0]
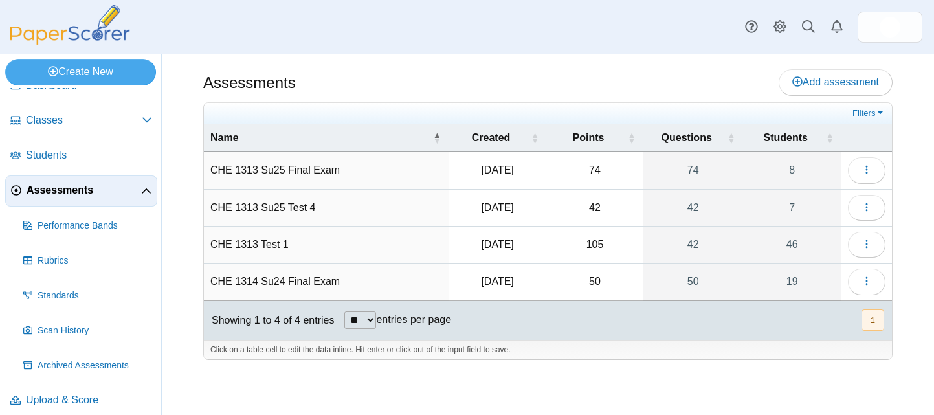
click at [98, 193] on span "Assessments" at bounding box center [84, 190] width 115 height 14
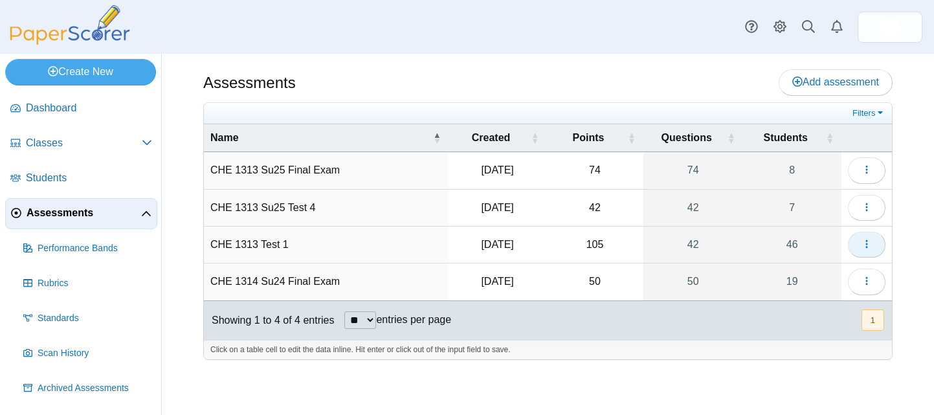
click at [861, 242] on button "button" at bounding box center [867, 245] width 38 height 26
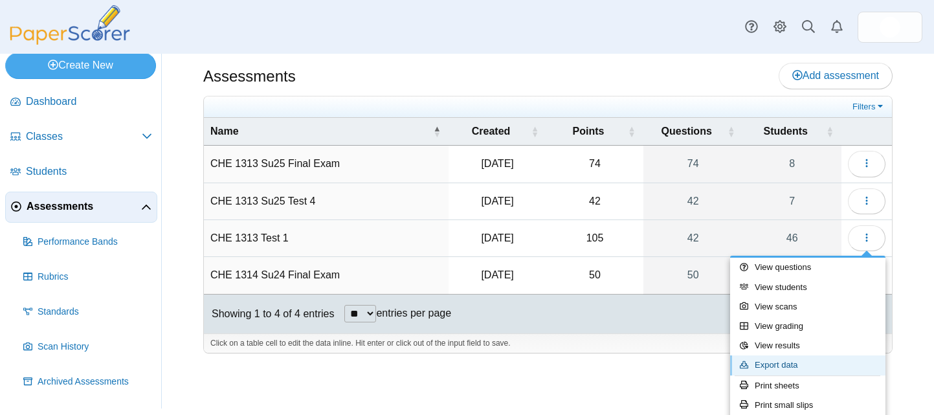
scroll to position [144, 0]
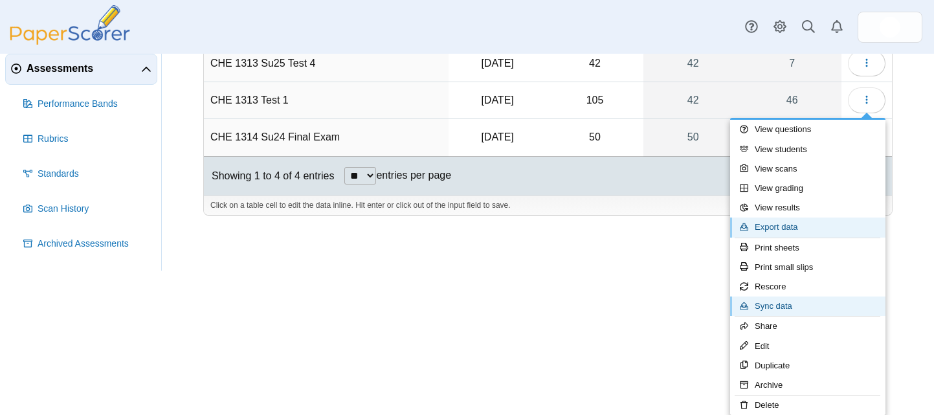
click at [730, 296] on link "Sync data" at bounding box center [807, 305] width 155 height 19
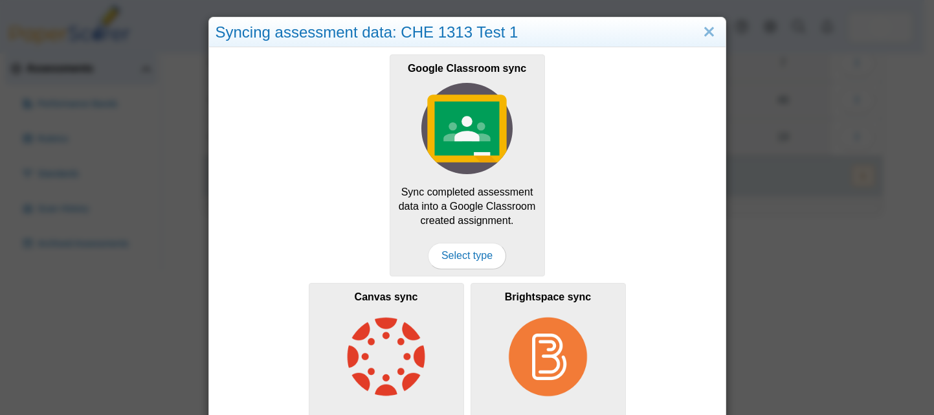
scroll to position [0, 0]
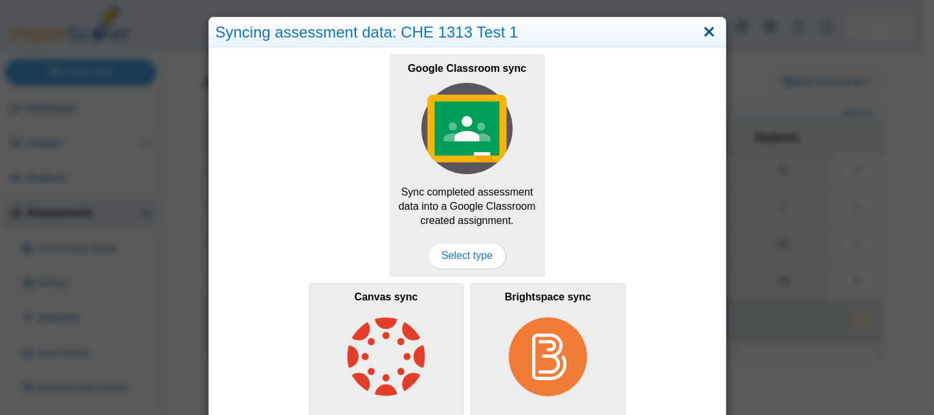
click at [700, 33] on link "Close" at bounding box center [709, 32] width 20 height 22
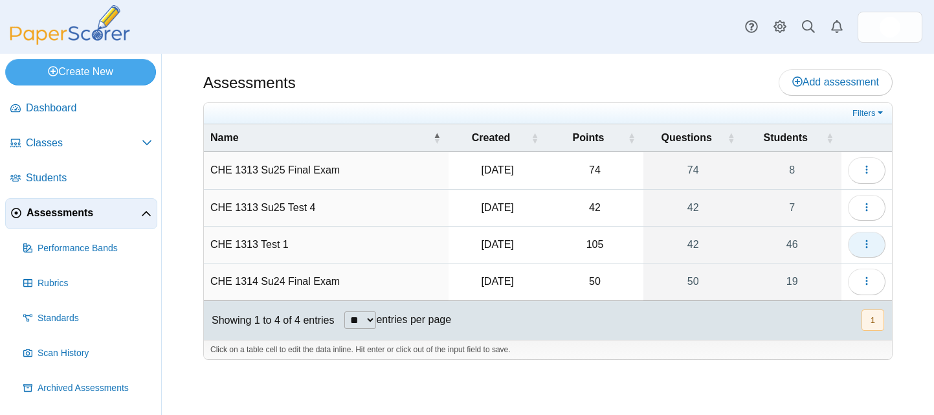
click at [862, 248] on icon "button" at bounding box center [866, 244] width 10 height 10
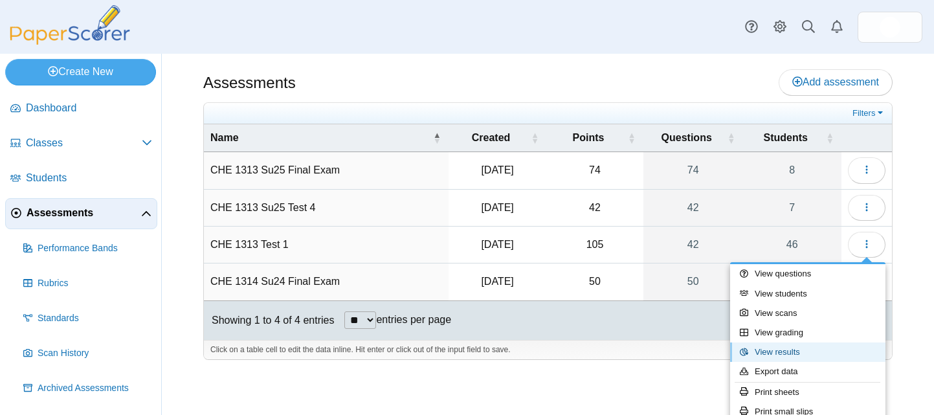
click at [788, 350] on link "View results" at bounding box center [807, 351] width 155 height 19
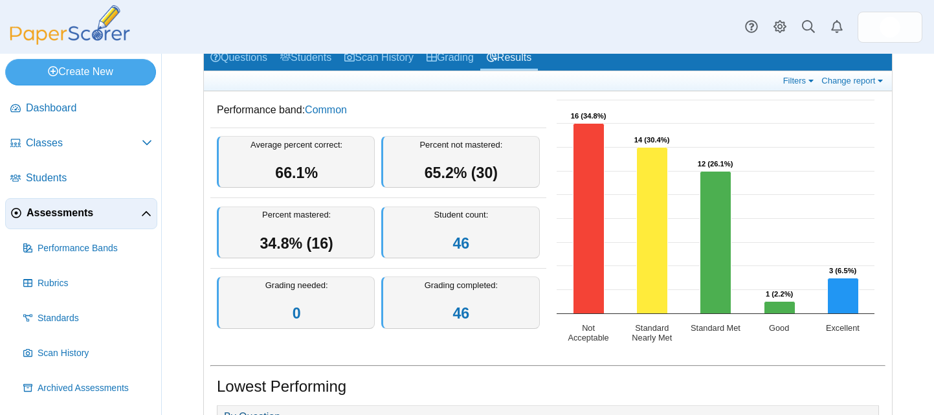
scroll to position [72, 0]
click at [796, 83] on link "Filters" at bounding box center [799, 80] width 39 height 11
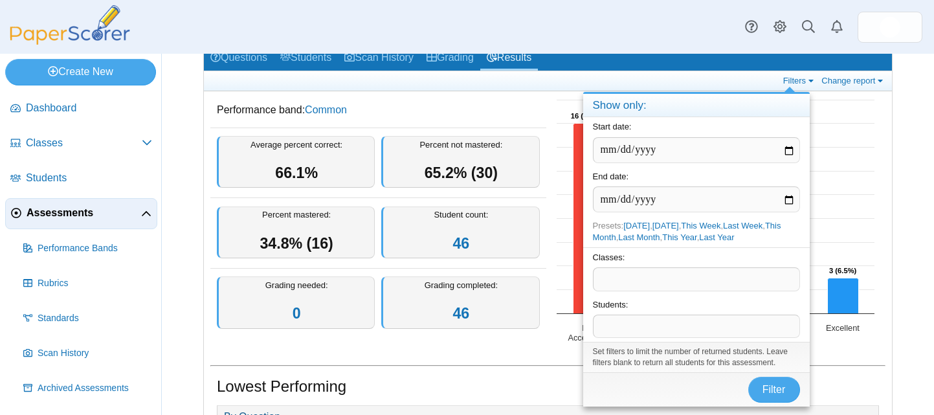
click at [707, 285] on span at bounding box center [696, 279] width 206 height 22
click at [770, 390] on span "Filter" at bounding box center [773, 389] width 23 height 11
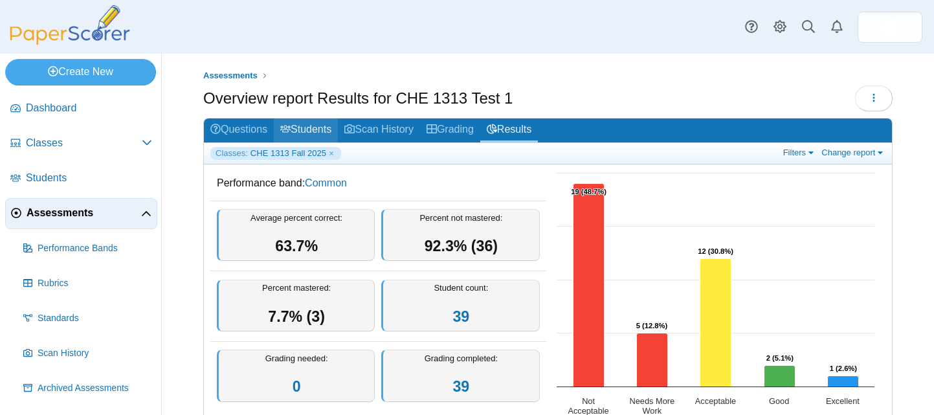
click at [308, 124] on link "Students" at bounding box center [306, 130] width 64 height 24
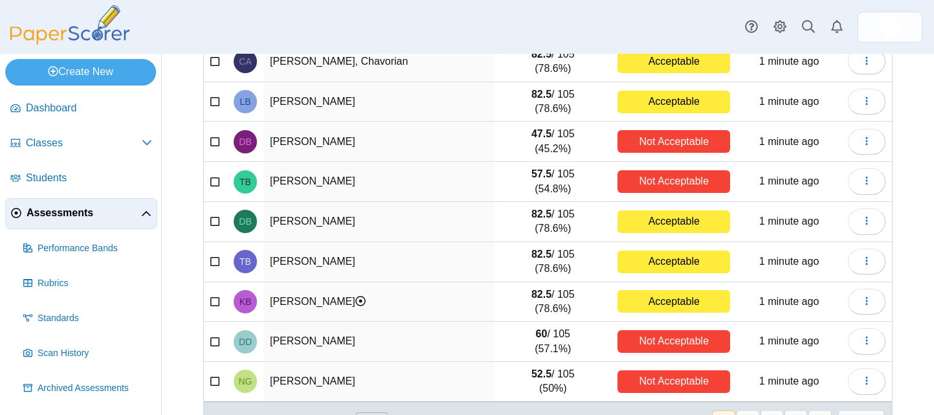
scroll to position [96, 0]
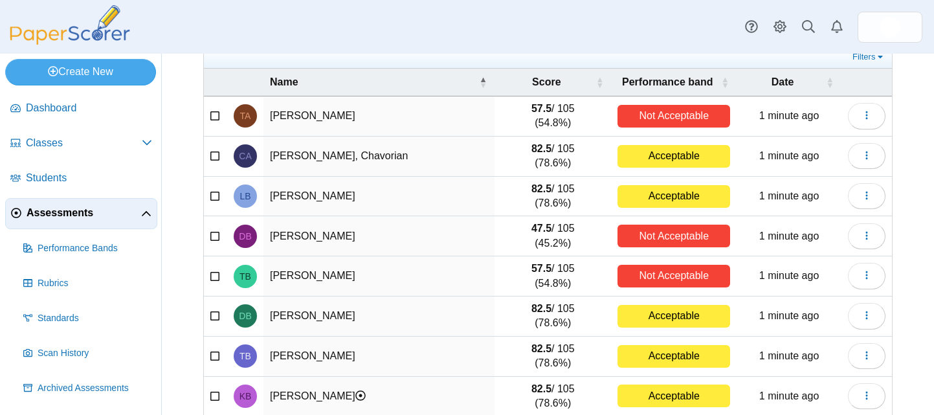
click at [76, 207] on span "Assessments" at bounding box center [84, 213] width 115 height 14
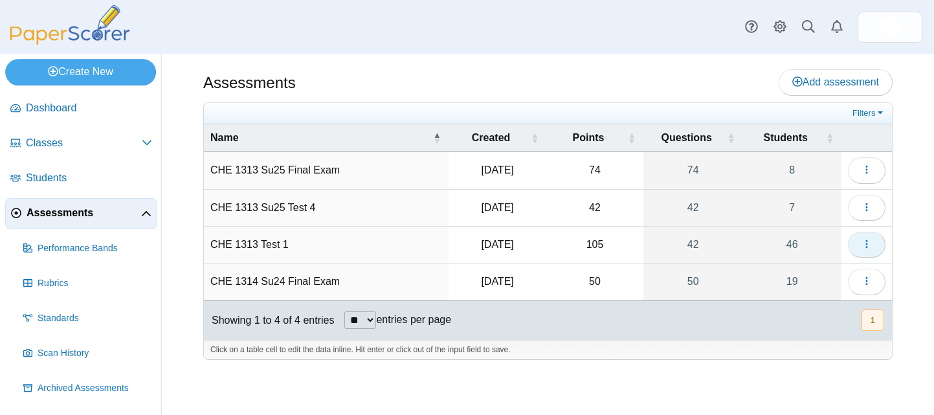
click at [863, 248] on icon "button" at bounding box center [866, 244] width 10 height 10
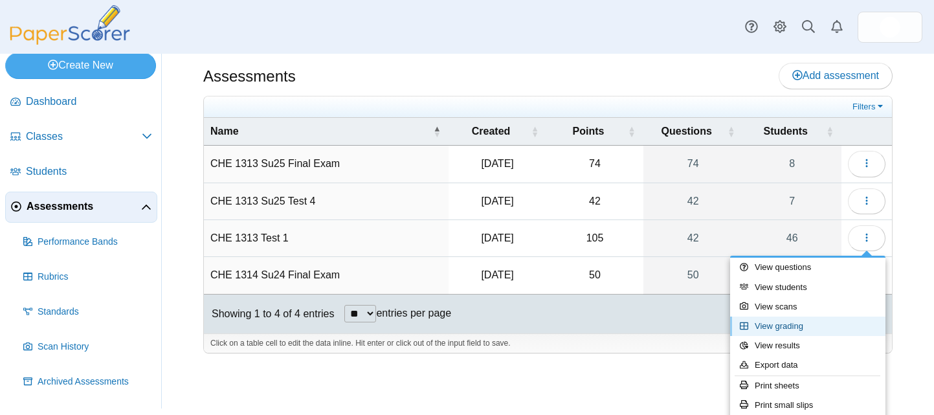
scroll to position [144, 0]
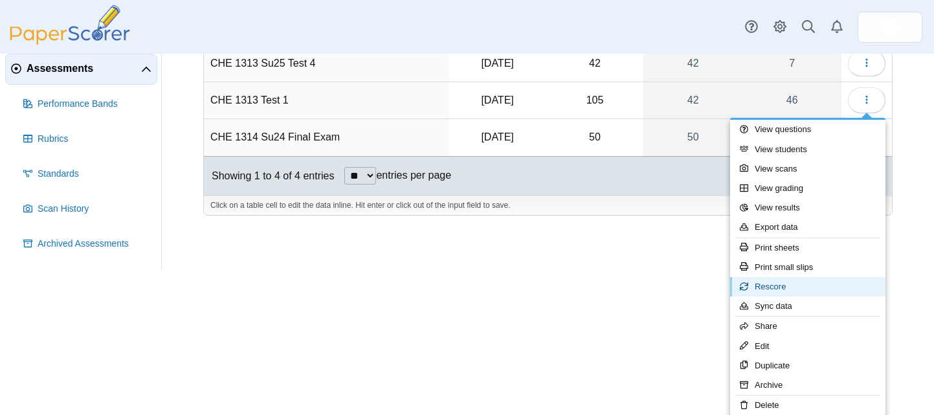
click at [776, 281] on link "Rescore" at bounding box center [807, 286] width 155 height 19
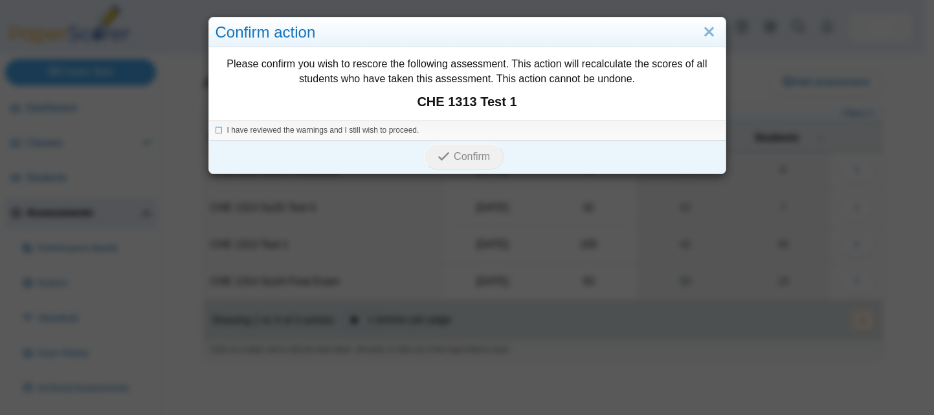
scroll to position [0, 0]
click at [215, 130] on icon at bounding box center [219, 128] width 8 height 7
click at [473, 161] on span "Confirm" at bounding box center [472, 156] width 36 height 11
click at [702, 30] on link "Close" at bounding box center [709, 32] width 20 height 22
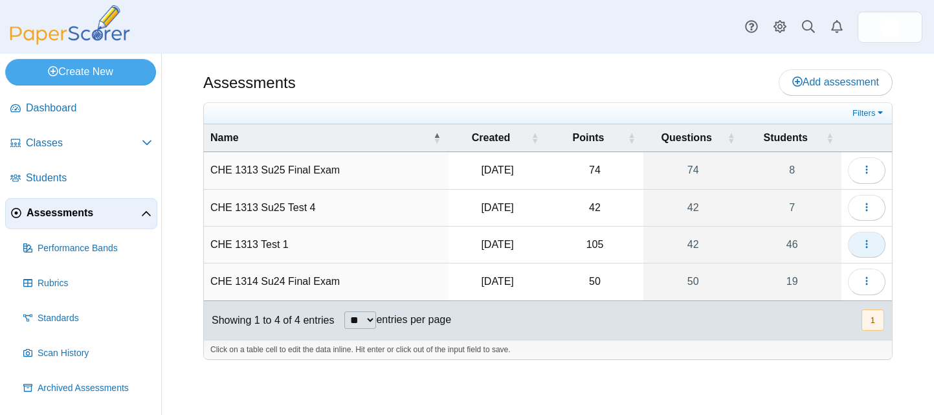
click at [874, 243] on button "button" at bounding box center [867, 245] width 38 height 26
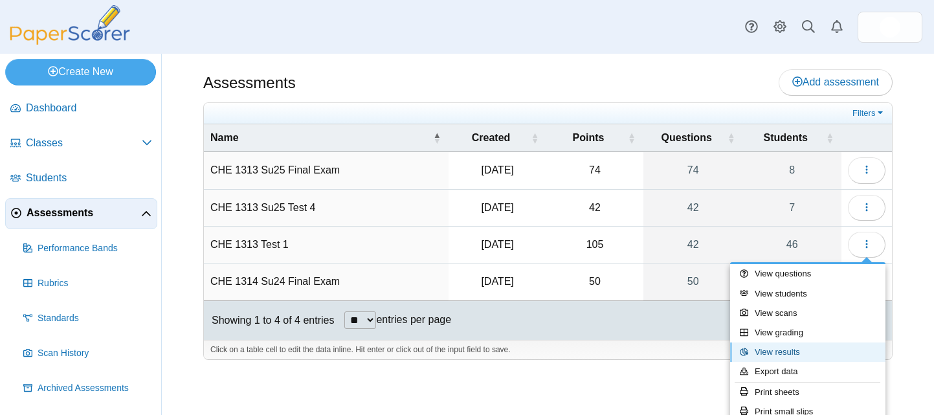
click at [780, 347] on link "View results" at bounding box center [807, 351] width 155 height 19
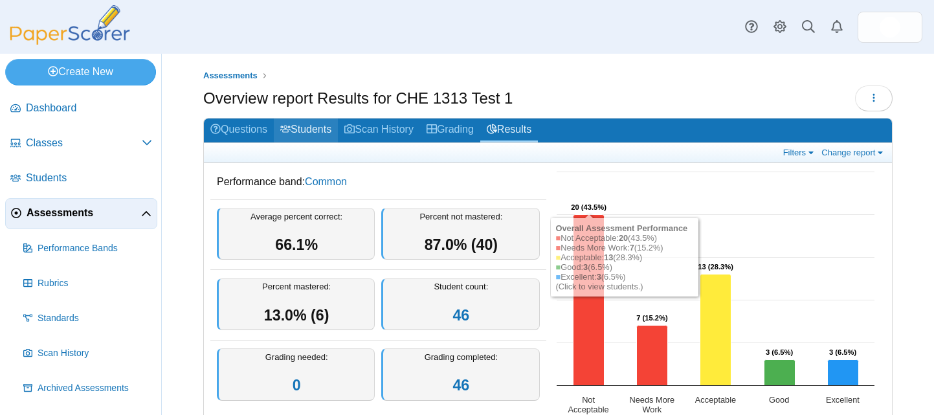
click at [325, 132] on link "Students" at bounding box center [306, 130] width 64 height 24
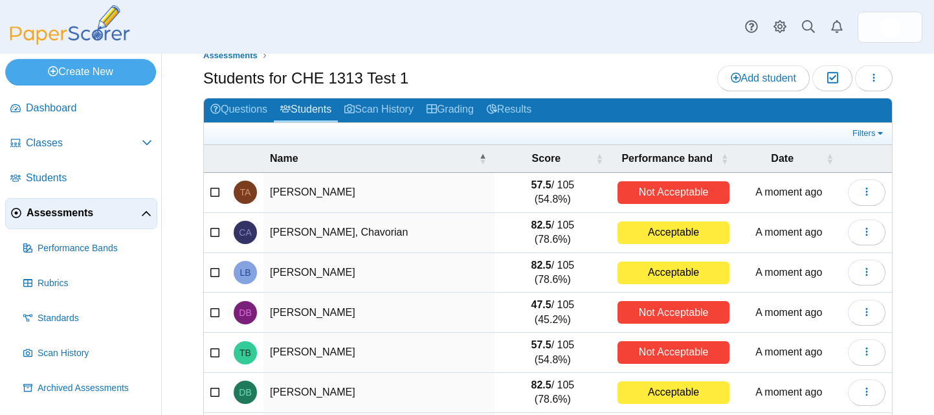
scroll to position [234, 0]
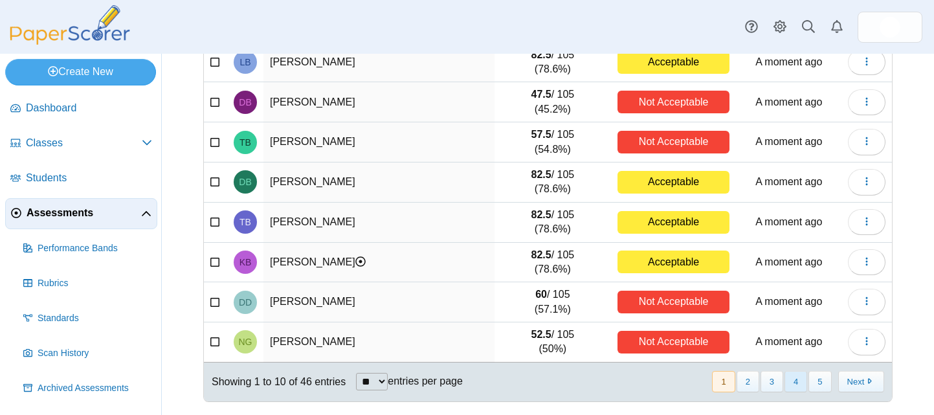
click at [784, 381] on button "4" at bounding box center [795, 381] width 23 height 21
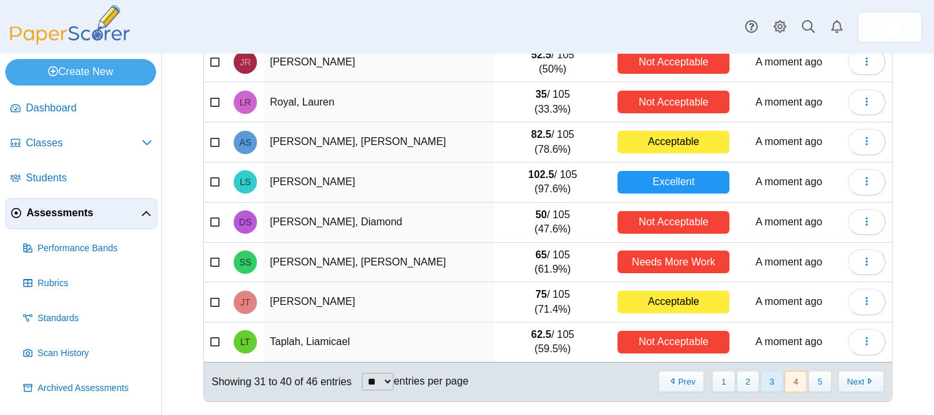
click at [762, 379] on button "3" at bounding box center [771, 381] width 23 height 21
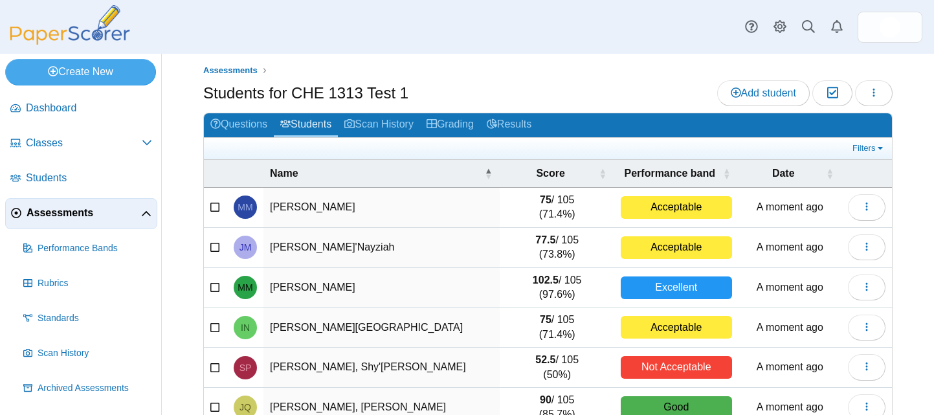
scroll to position [0, 0]
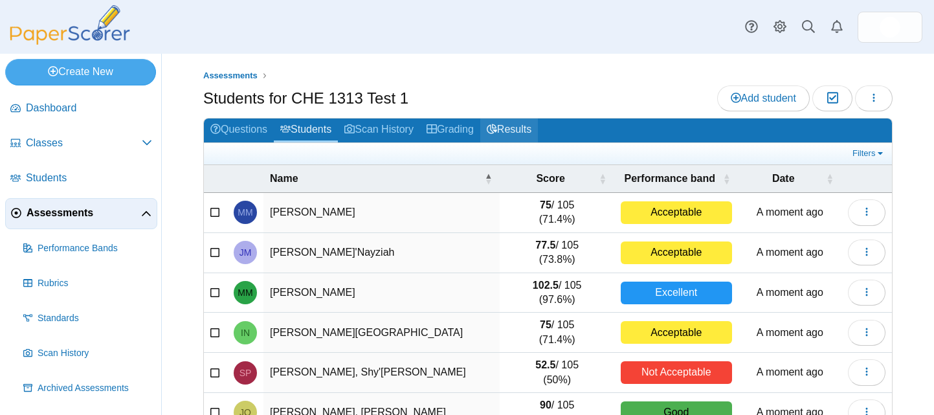
click at [527, 122] on link "Results" at bounding box center [509, 130] width 58 height 24
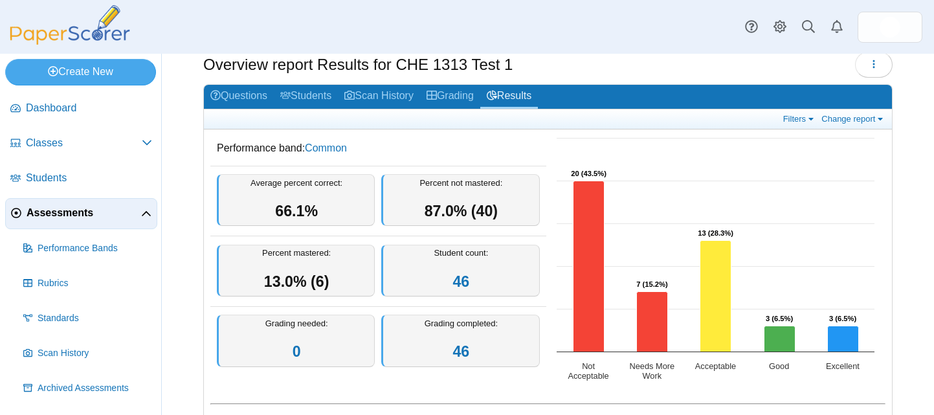
scroll to position [57, 0]
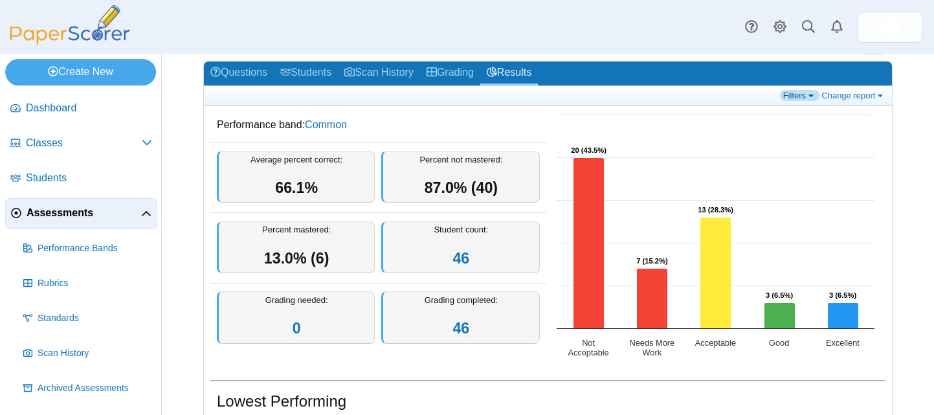
click at [801, 94] on link "Filters" at bounding box center [799, 95] width 39 height 11
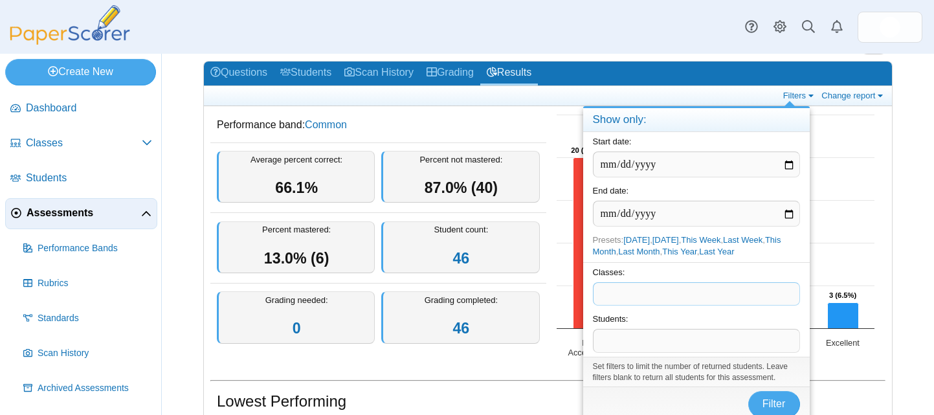
click at [658, 294] on span at bounding box center [696, 294] width 206 height 22
click at [769, 399] on span "Filter" at bounding box center [773, 403] width 23 height 11
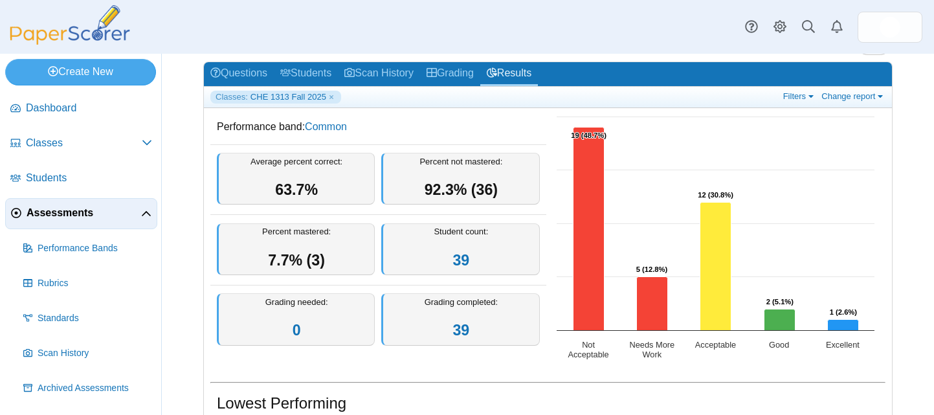
scroll to position [32, 0]
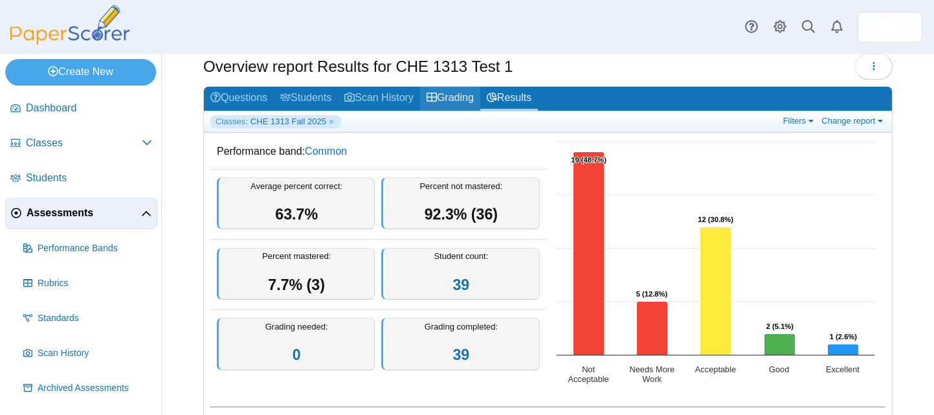
click at [476, 100] on link "Grading" at bounding box center [450, 99] width 60 height 24
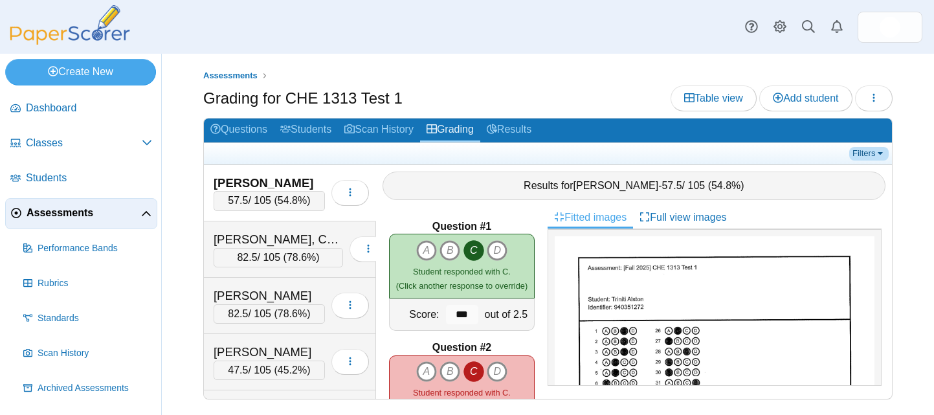
click at [879, 150] on link "Filters" at bounding box center [868, 153] width 39 height 13
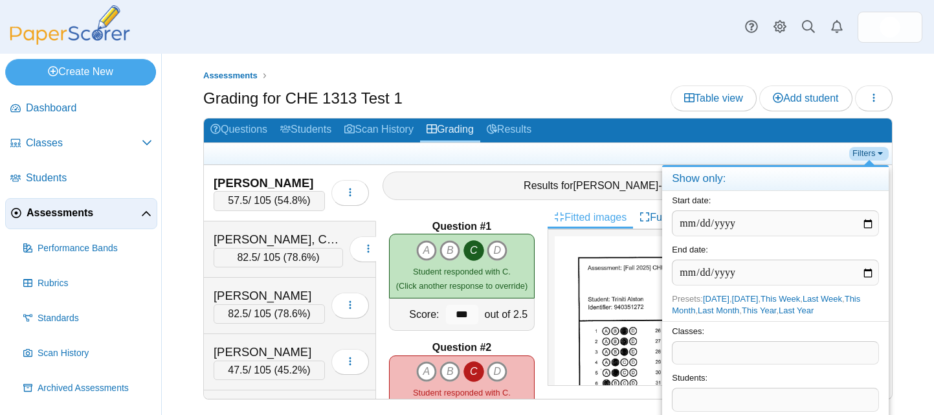
click at [879, 150] on link "Filters" at bounding box center [868, 153] width 39 height 13
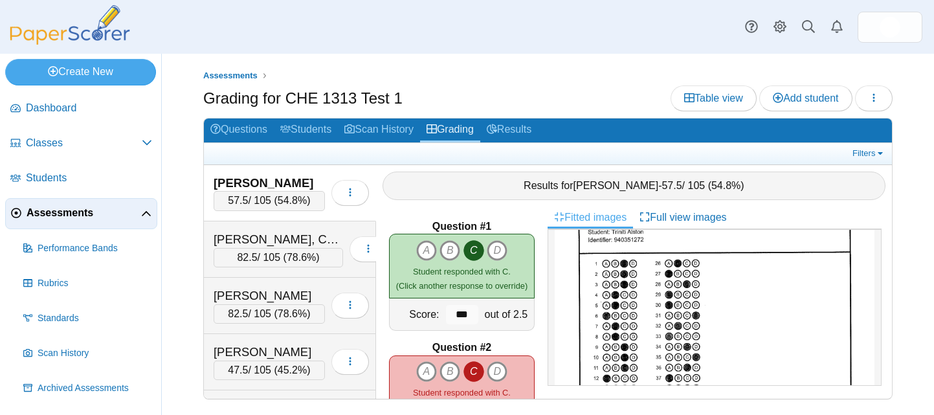
scroll to position [85, 0]
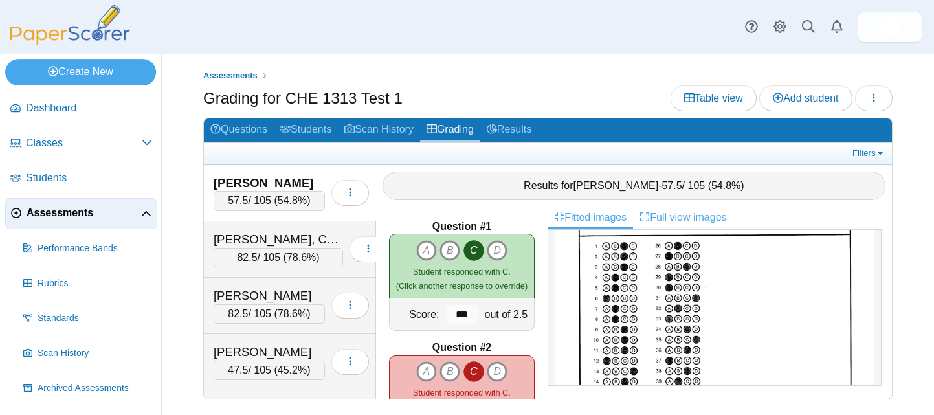
click at [684, 214] on link "Full view images" at bounding box center [683, 217] width 100 height 22
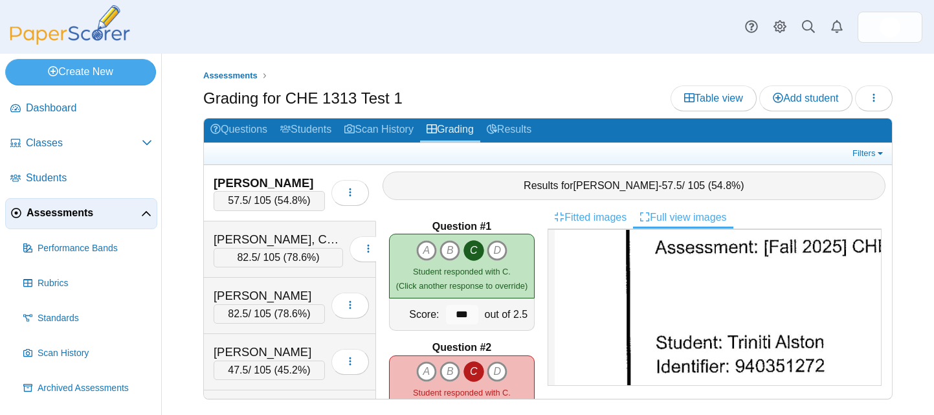
click at [591, 211] on link "Fitted images" at bounding box center [589, 217] width 85 height 22
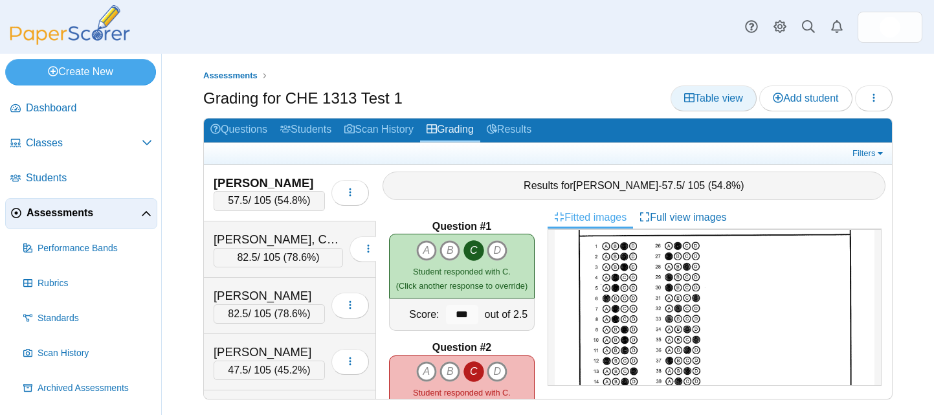
click at [696, 93] on span "Table view" at bounding box center [713, 98] width 59 height 11
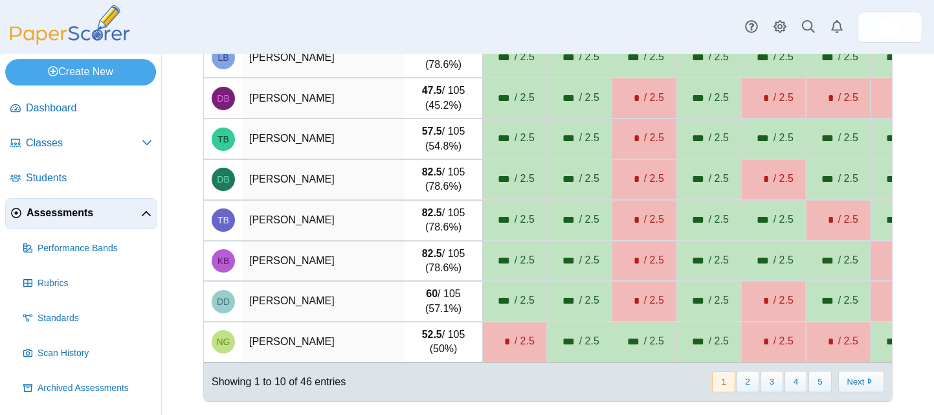
scroll to position [247, 0]
click at [736, 385] on button "2" at bounding box center [747, 381] width 23 height 21
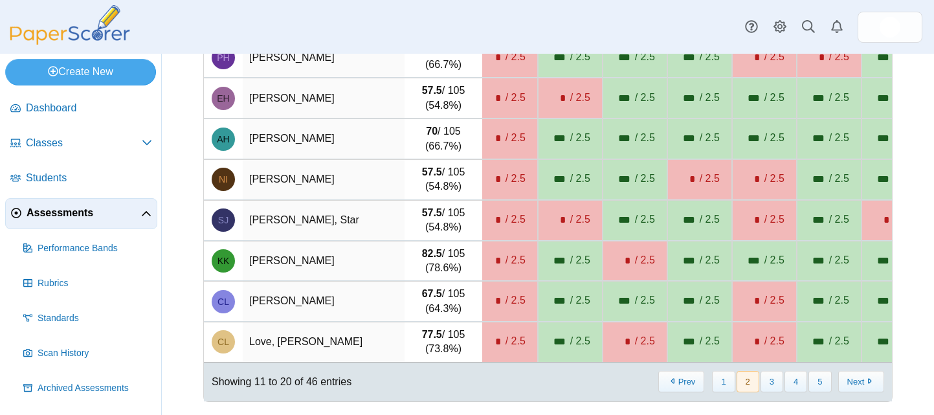
scroll to position [0, 894]
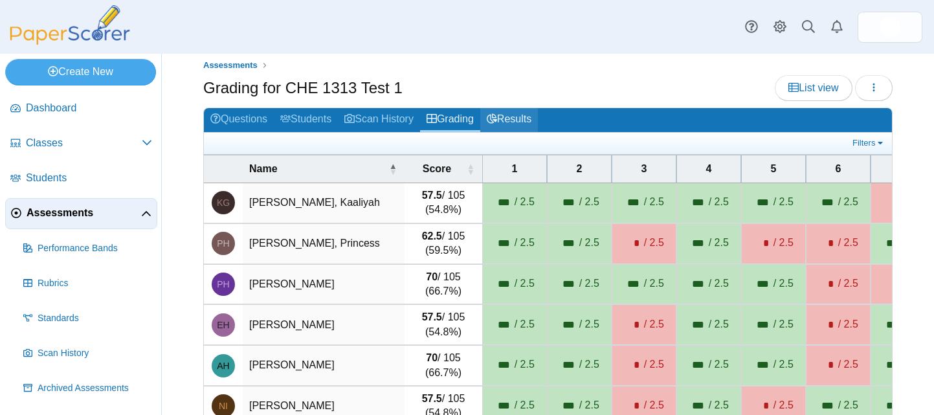
click at [533, 118] on link "Results" at bounding box center [509, 120] width 58 height 24
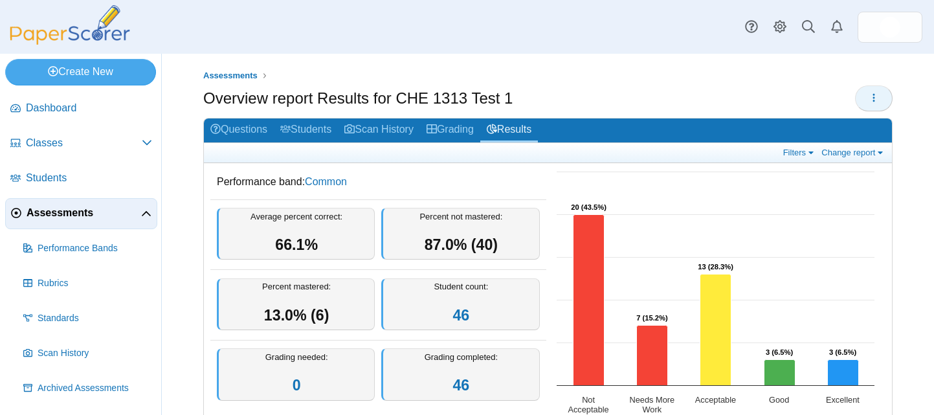
click at [868, 93] on icon "button" at bounding box center [873, 98] width 10 height 10
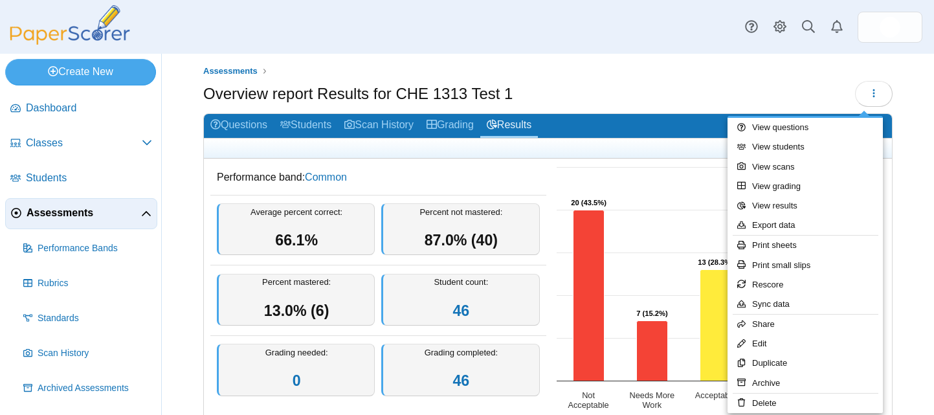
scroll to position [16, 0]
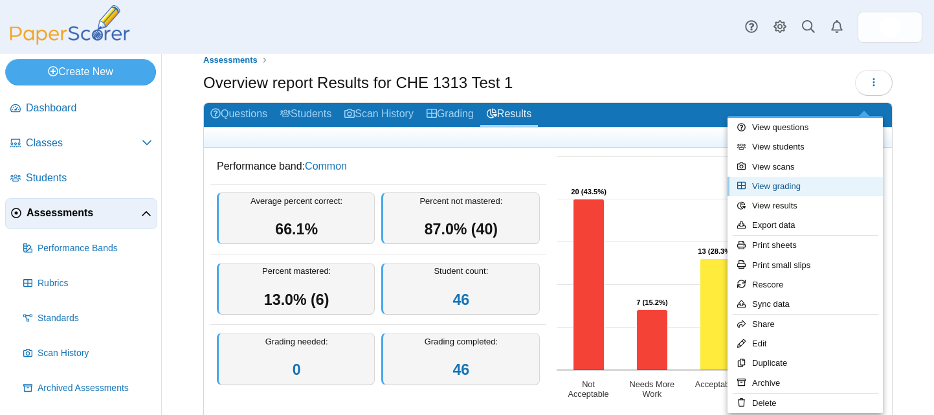
click at [774, 187] on link "View grading" at bounding box center [804, 186] width 155 height 19
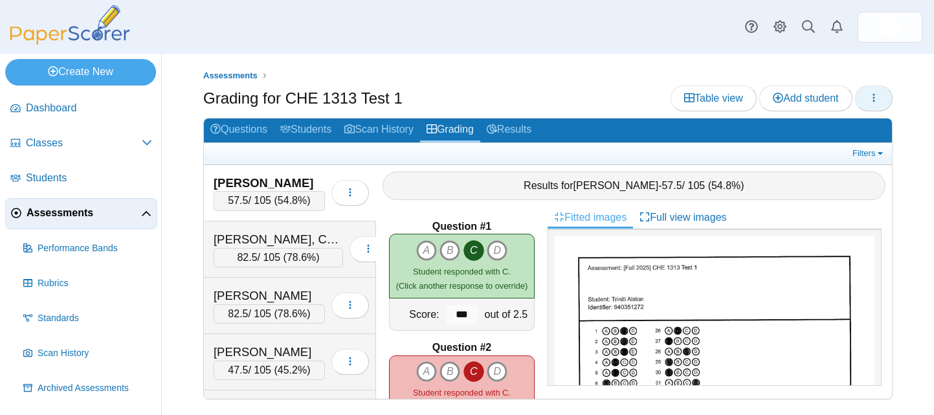
click at [878, 98] on icon "button" at bounding box center [873, 98] width 10 height 10
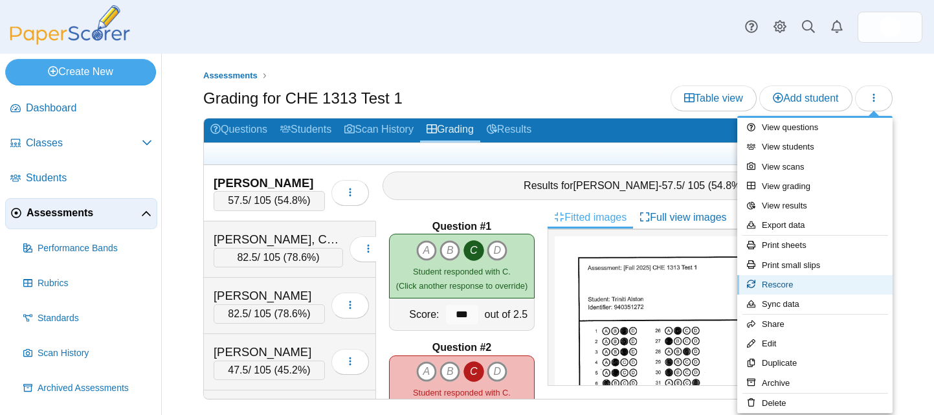
click at [778, 284] on link "Rescore" at bounding box center [814, 284] width 155 height 19
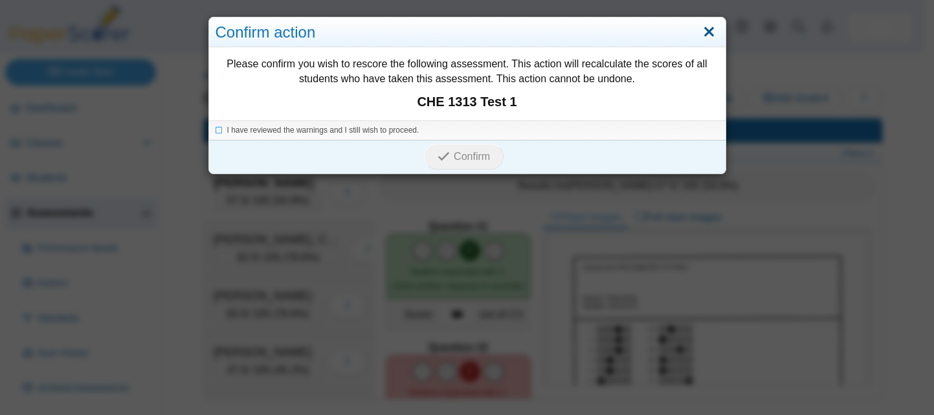
click at [701, 32] on link "Close" at bounding box center [709, 32] width 20 height 22
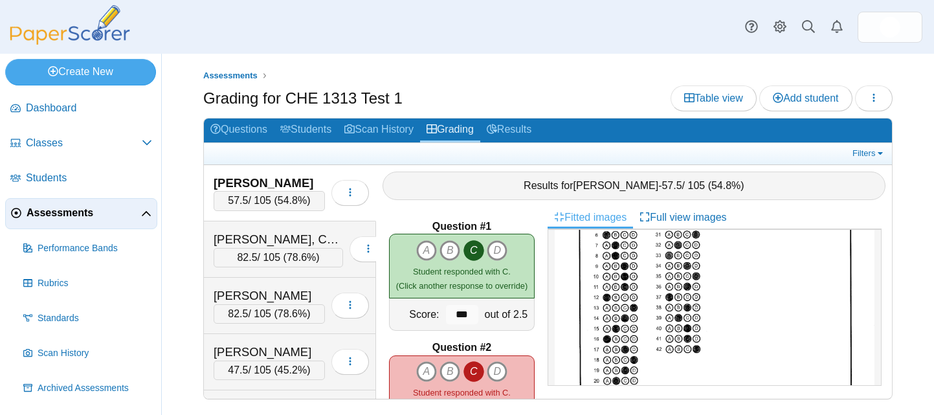
scroll to position [151, 0]
click at [866, 93] on button "button" at bounding box center [874, 98] width 38 height 26
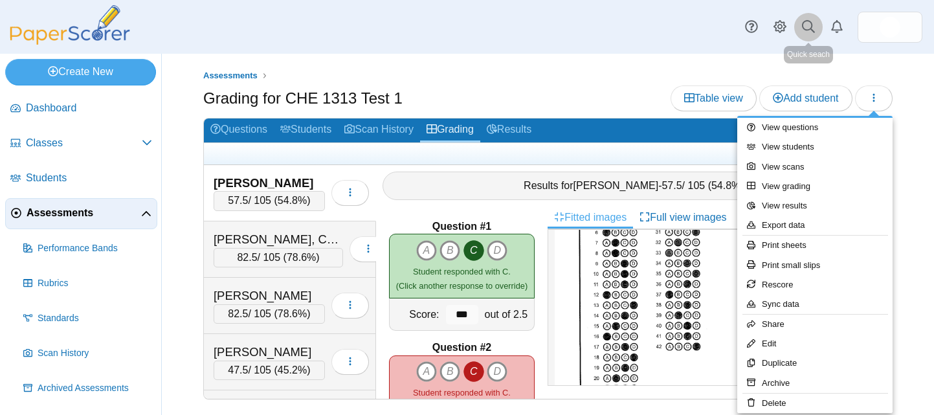
click at [806, 27] on icon at bounding box center [808, 26] width 13 height 13
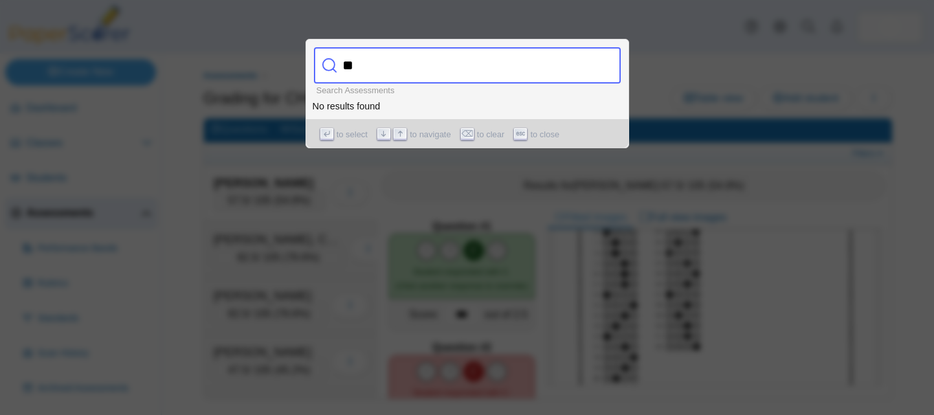
type input "*"
type input "**********"
click at [551, 135] on span "to close" at bounding box center [544, 135] width 29 height 14
click at [645, 74] on div at bounding box center [467, 207] width 934 height 415
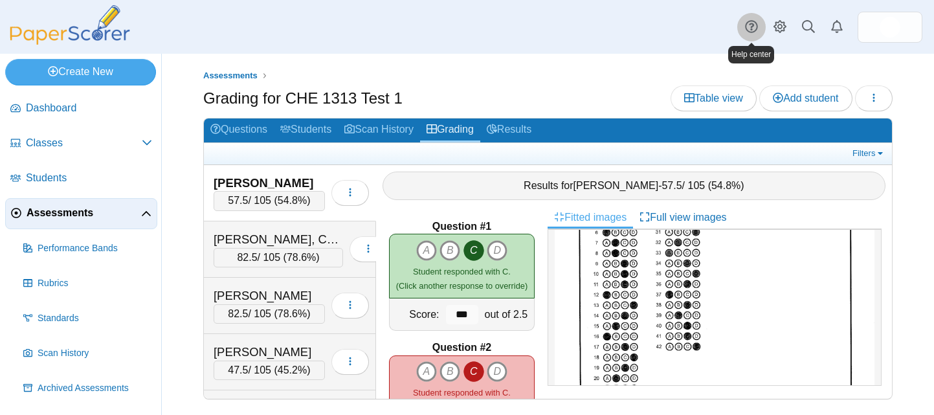
click at [754, 28] on icon at bounding box center [751, 26] width 13 height 13
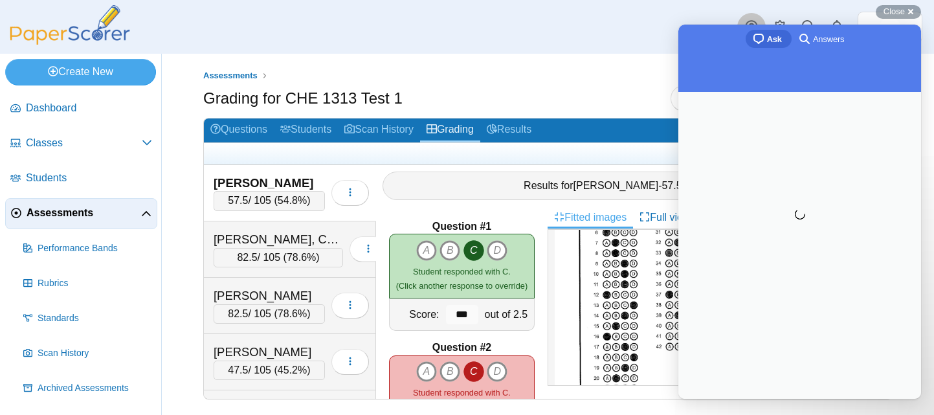
scroll to position [0, 0]
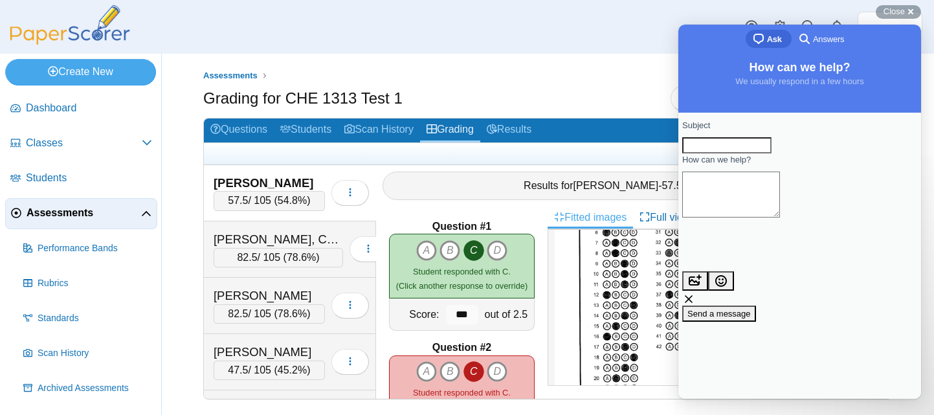
click at [644, 25] on div "Dashboard Classes Archived classes Students" at bounding box center [467, 27] width 934 height 54
click at [665, 27] on div "Dashboard Classes Archived classes Students" at bounding box center [467, 27] width 934 height 54
click at [909, 10] on div "Close cross-small" at bounding box center [898, 12] width 45 height 14
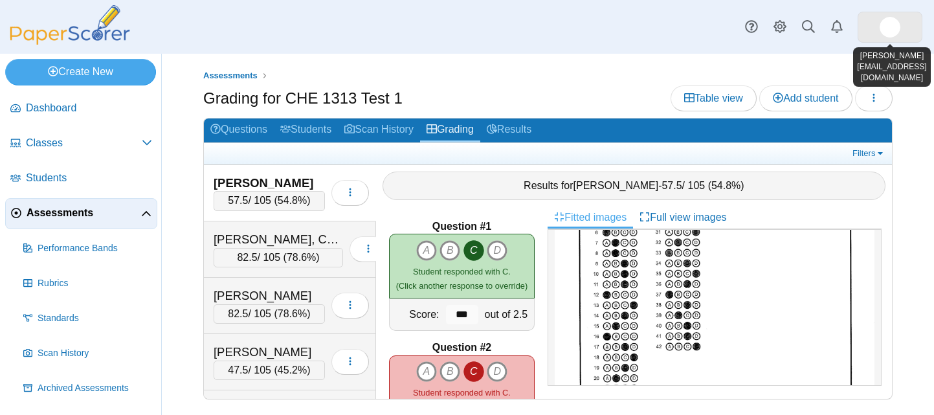
click at [868, 33] on link at bounding box center [889, 27] width 65 height 31
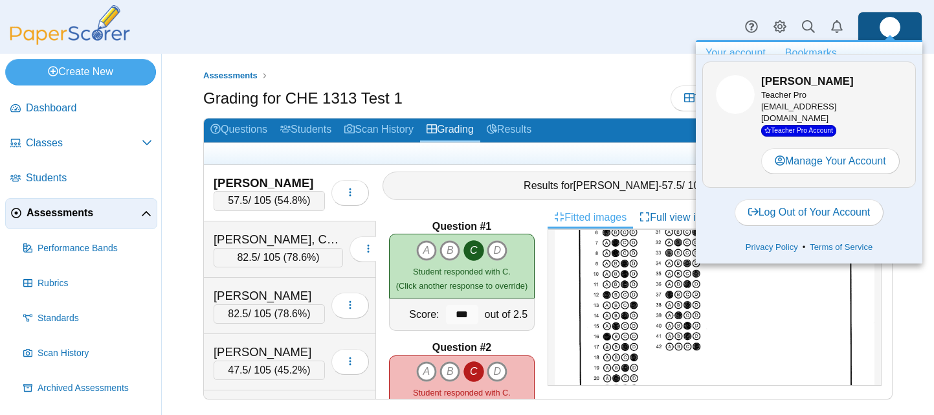
click at [827, 49] on link "Bookmarks" at bounding box center [810, 53] width 71 height 22
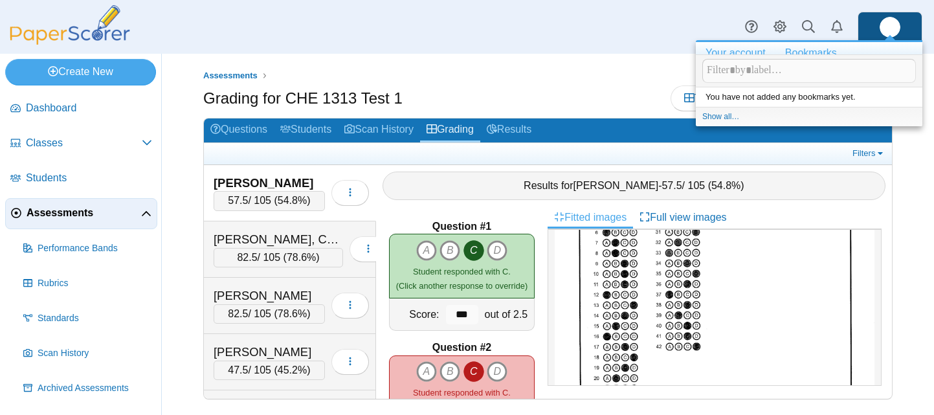
click at [753, 50] on link "Your account" at bounding box center [736, 53] width 80 height 22
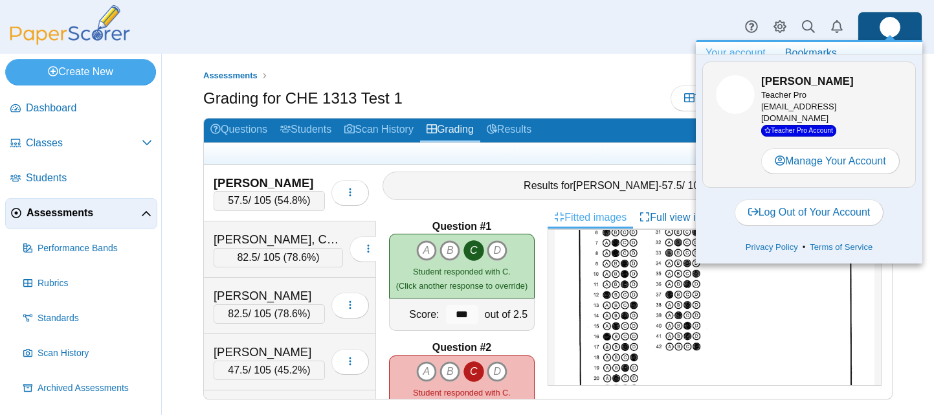
click at [600, 53] on div "Dashboard Classes Archived classes Students" at bounding box center [467, 27] width 934 height 54
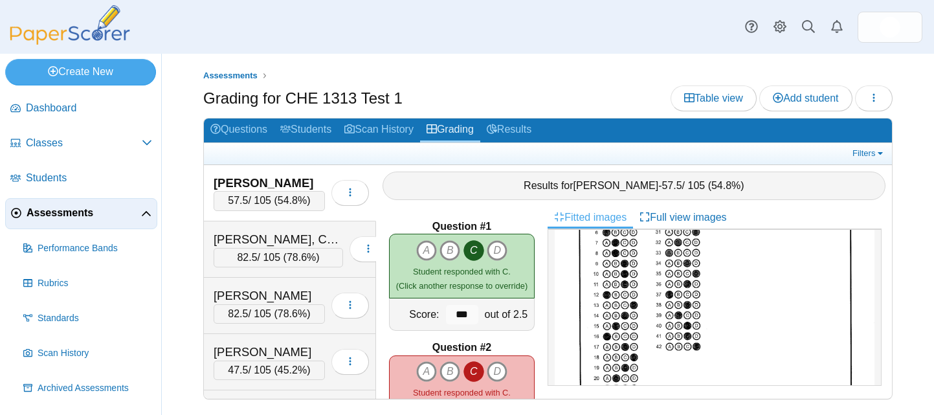
click at [93, 29] on img at bounding box center [69, 24] width 129 height 39
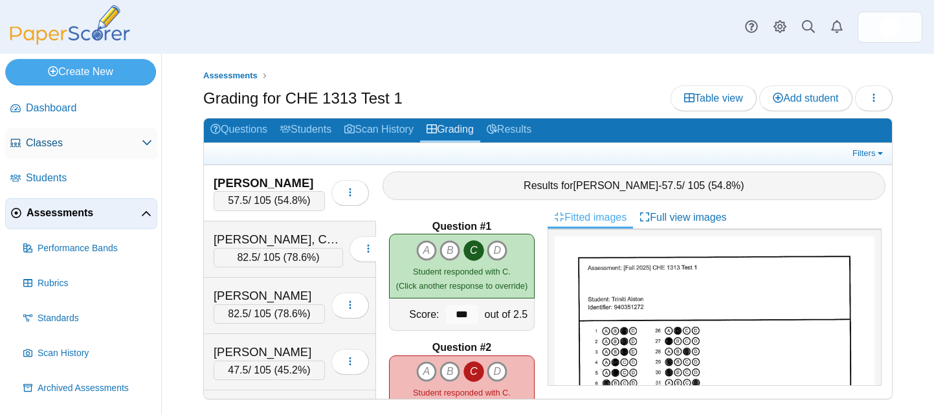
click at [144, 142] on use at bounding box center [146, 142] width 9 height 5
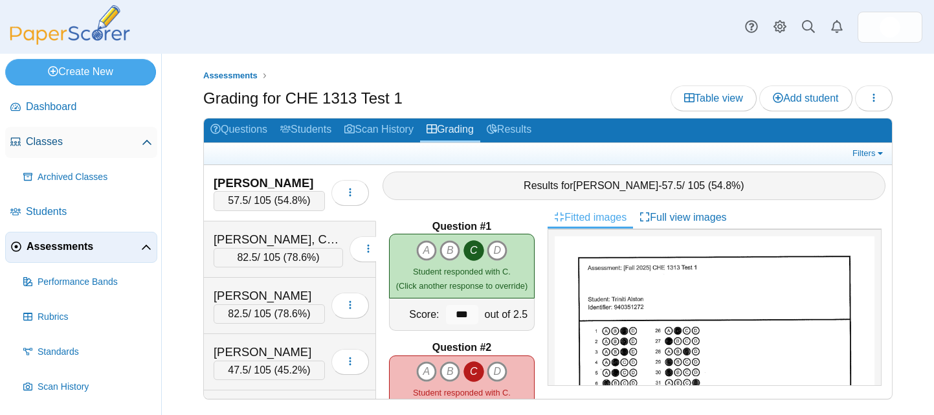
scroll to position [3, 0]
click at [65, 105] on span "Dashboard" at bounding box center [89, 105] width 126 height 14
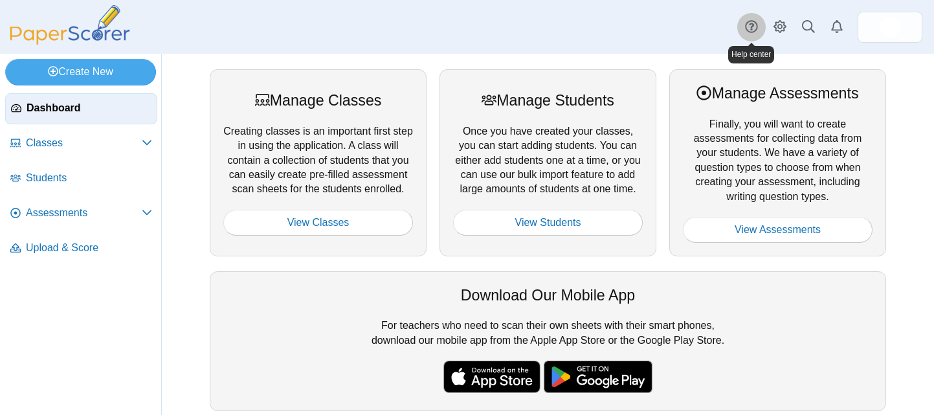
click at [753, 25] on use at bounding box center [751, 27] width 12 height 12
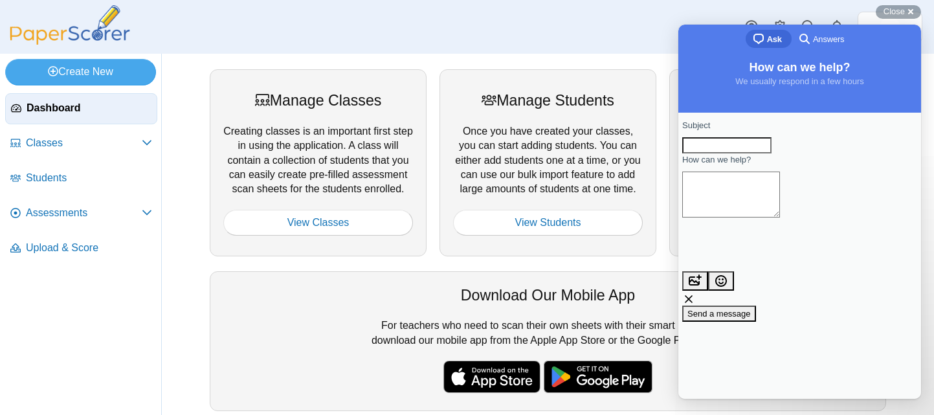
click at [644, 21] on div "Dashboard Classes Archived classes Students" at bounding box center [467, 27] width 934 height 54
click at [913, 10] on div "Close cross-small" at bounding box center [898, 12] width 45 height 14
